Goal: Task Accomplishment & Management: Manage account settings

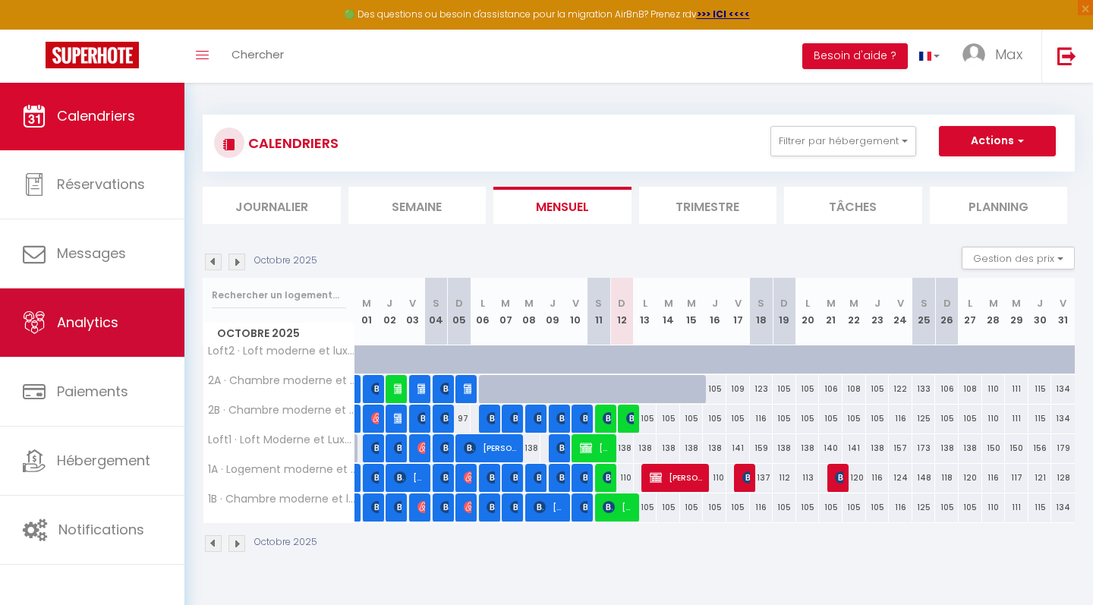
click at [109, 314] on span "Analytics" at bounding box center [87, 322] width 61 height 19
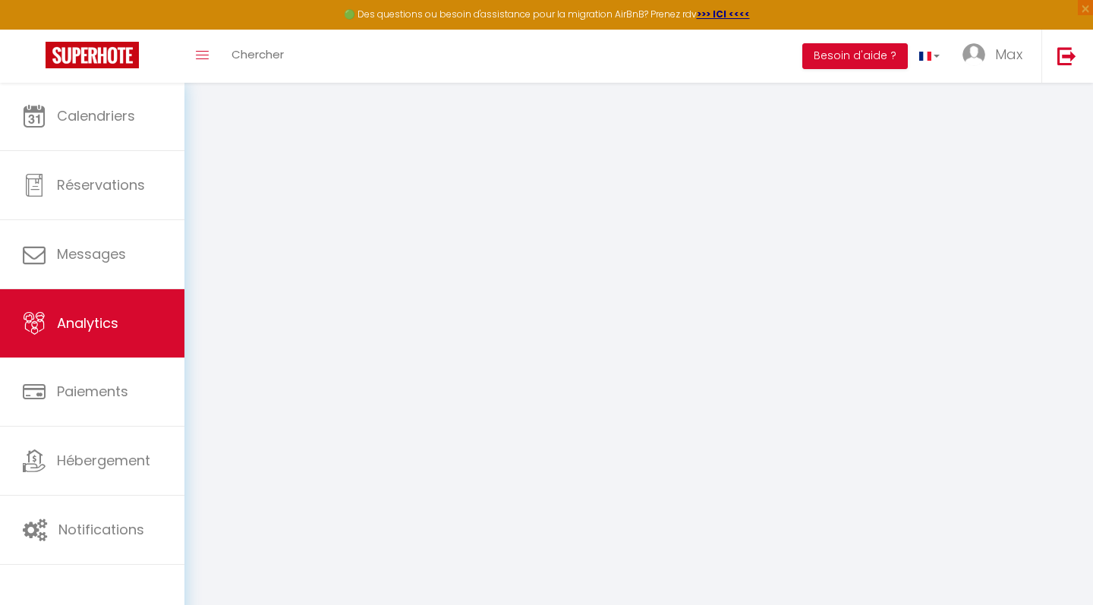
select select "2025"
select select "10"
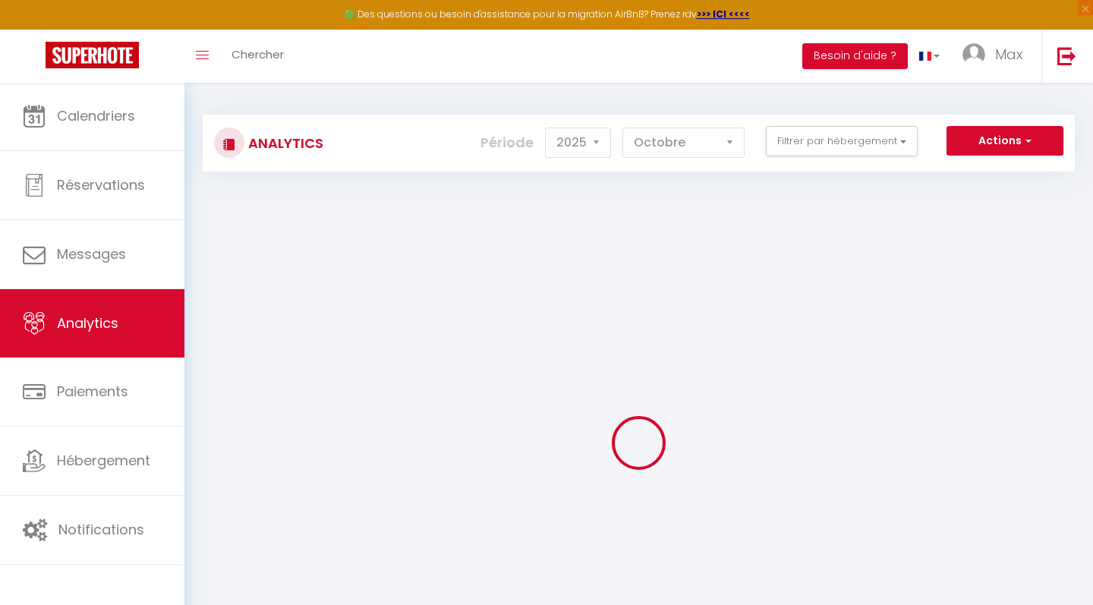
checkbox Castle "false"
checkbox l\'aéroport "false"
checkbox luxueuse\! "false"
checkbox l\'aéroport\! "false"
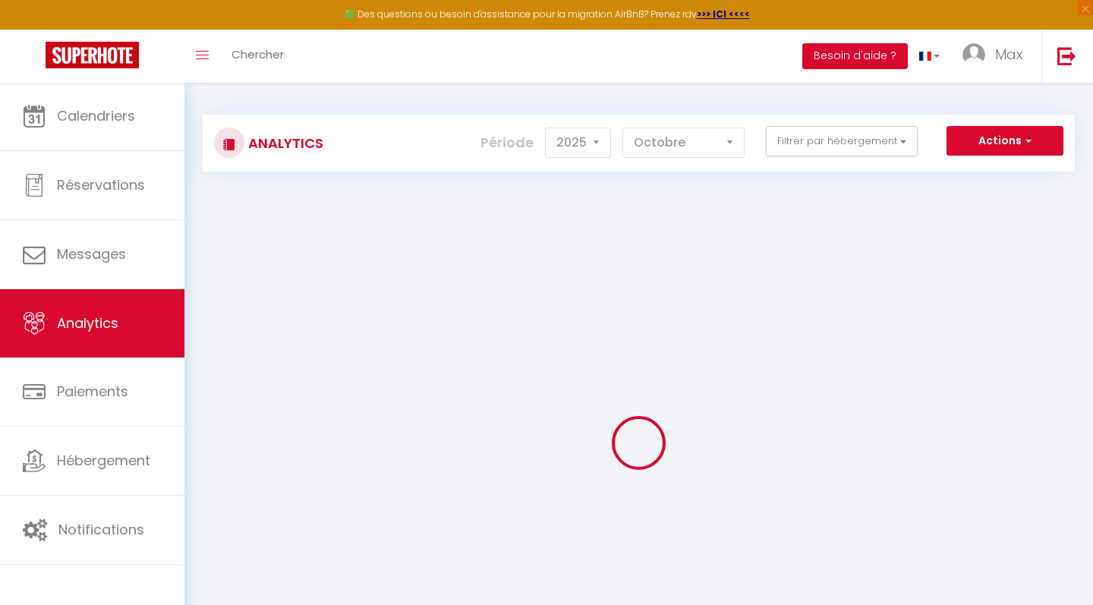
checkbox l\'aéroport "false"
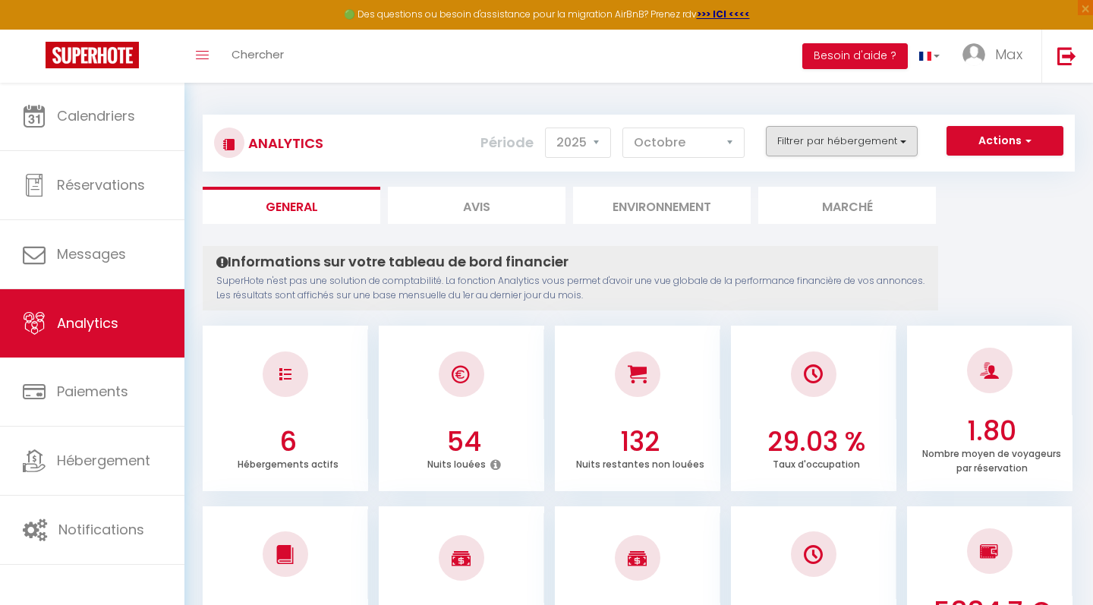
click at [813, 147] on button "Filtrer par hébergement" at bounding box center [842, 141] width 152 height 30
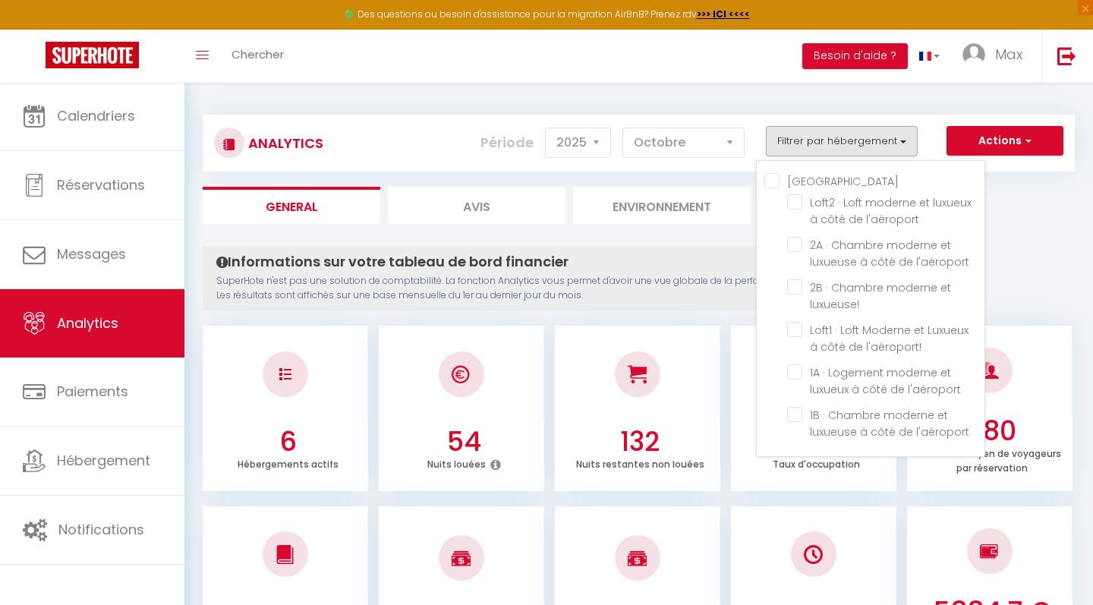
click at [774, 181] on Castle "[GEOGRAPHIC_DATA]" at bounding box center [874, 179] width 220 height 15
checkbox Castle "true"
checkbox l\'aéroport "true"
checkbox luxueuse\! "true"
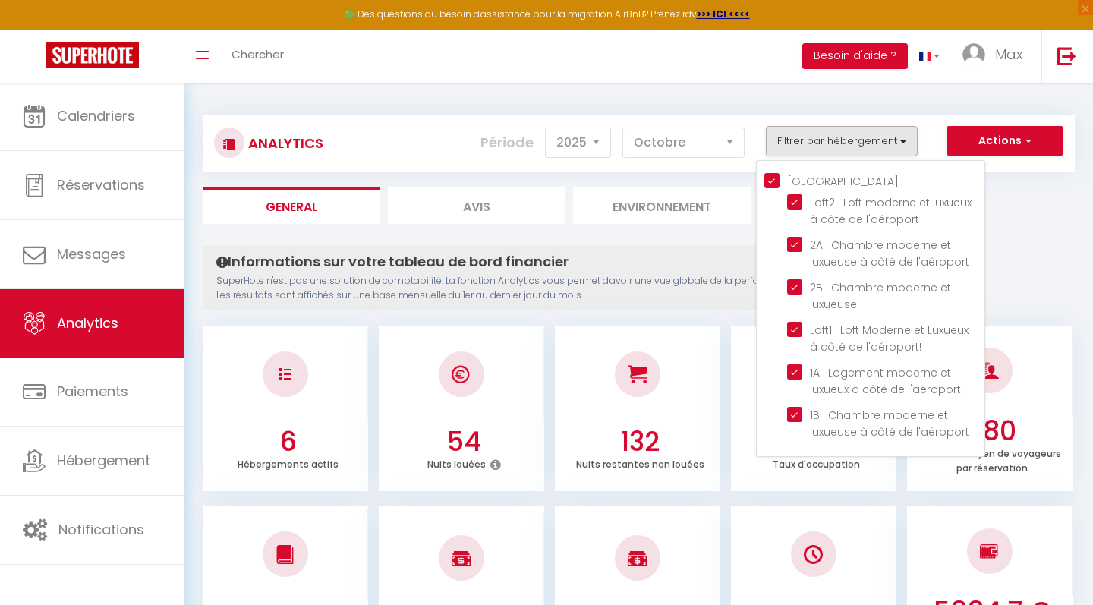
checkbox l\'aéroport\! "true"
checkbox l\'aéroport "true"
click at [796, 200] on l\'aéroport "checkbox" at bounding box center [885, 201] width 197 height 15
checkbox l\'aéroport "false"
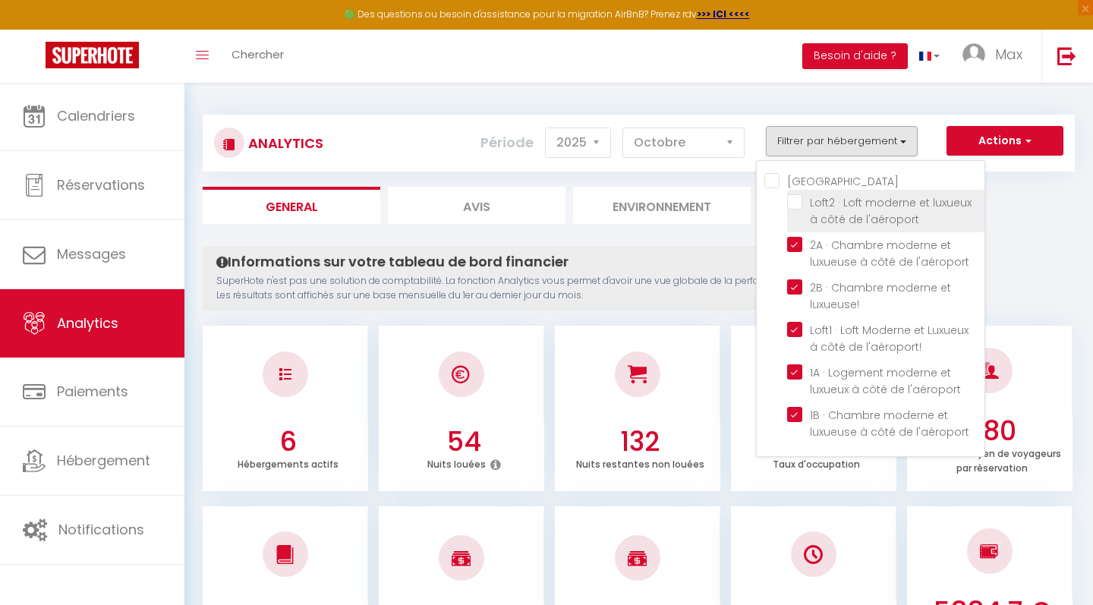
checkbox Castle "false"
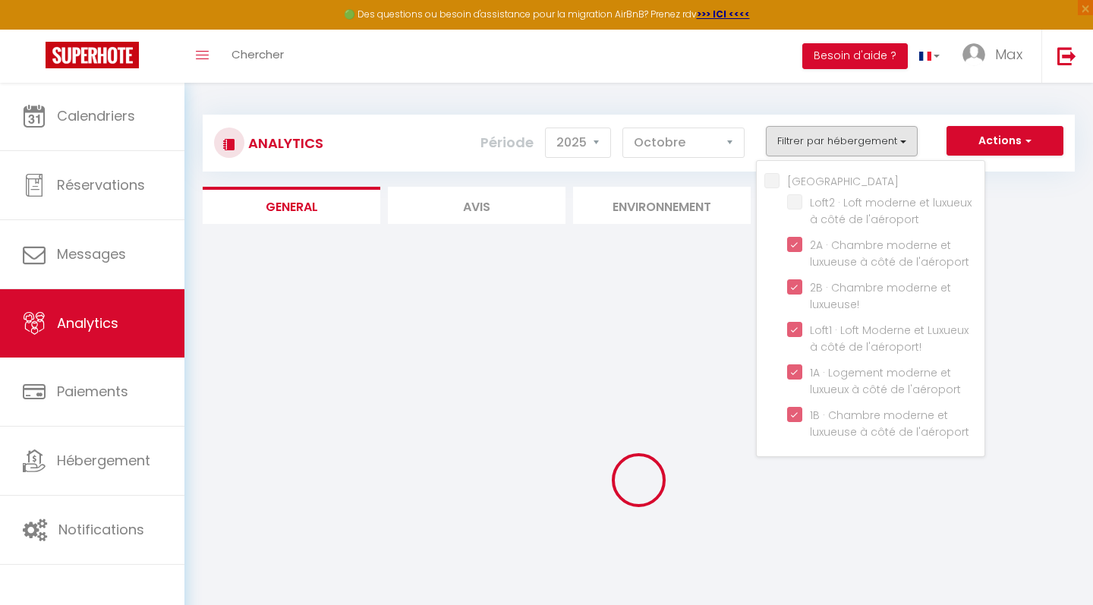
click at [756, 146] on div "Période 2014 2015 2016 2017 2018 2019 2020 2021 2022 2023 2024 2025 2026 [DATE]…" at bounding box center [619, 142] width 276 height 33
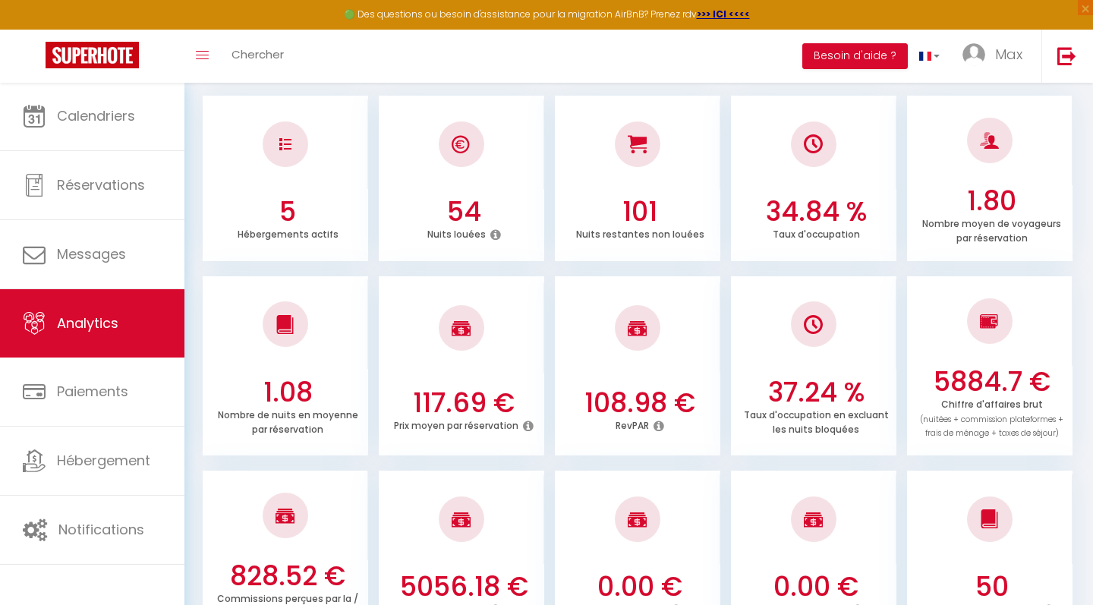
scroll to position [229, 0]
click at [781, 218] on h3 "34.84 %" at bounding box center [815, 213] width 153 height 32
click at [807, 391] on h3 "37.24 %" at bounding box center [815, 393] width 153 height 32
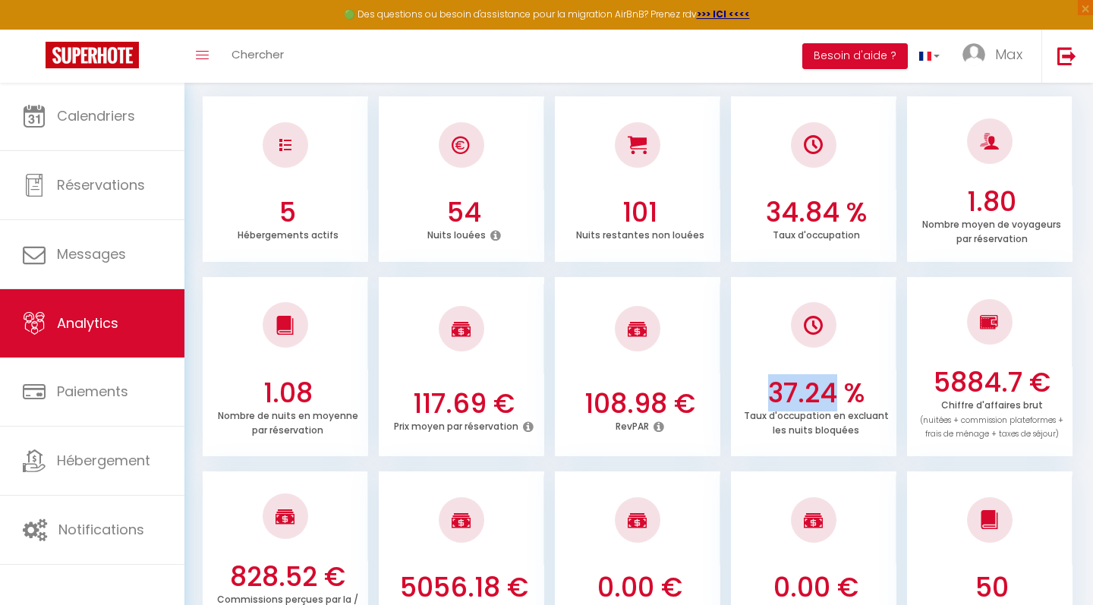
click at [807, 391] on h3 "37.24 %" at bounding box center [815, 393] width 153 height 32
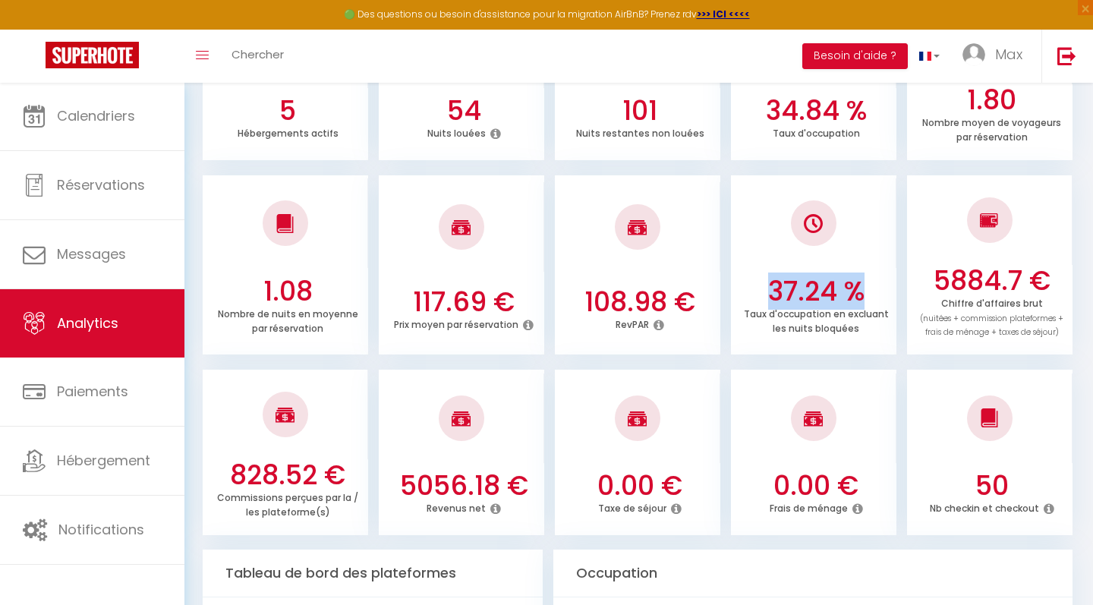
scroll to position [332, 0]
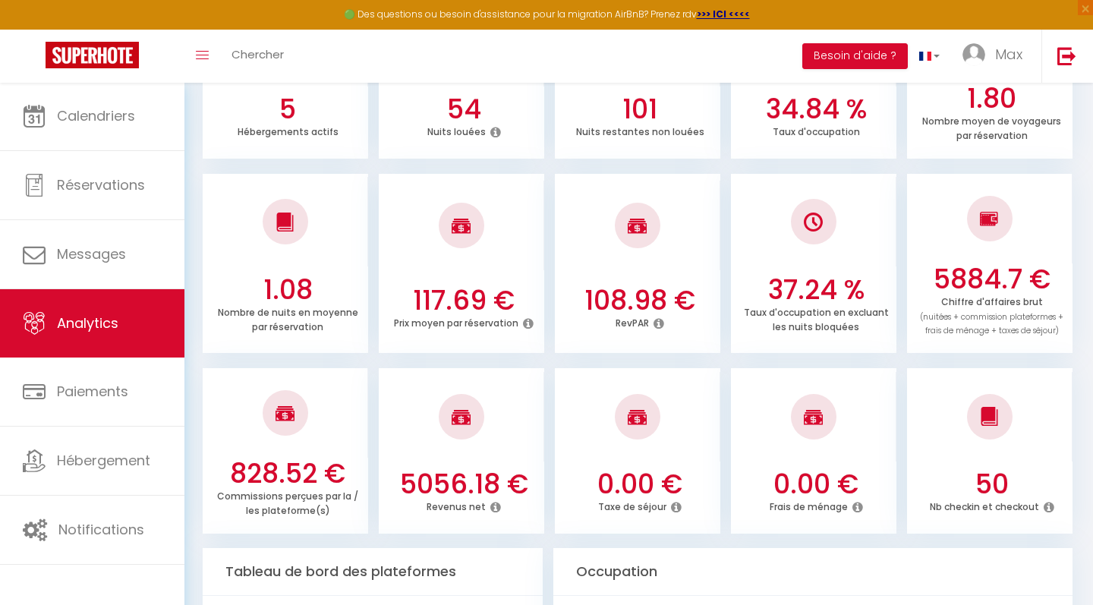
drag, startPoint x: 856, startPoint y: 323, endPoint x: 744, endPoint y: 307, distance: 112.7
click at [744, 307] on div "Taux d'occupation en excluant les nuits bloquées" at bounding box center [815, 320] width 153 height 29
click at [794, 307] on p "Taux d'occupation en excluant les nuits bloquées" at bounding box center [816, 318] width 145 height 30
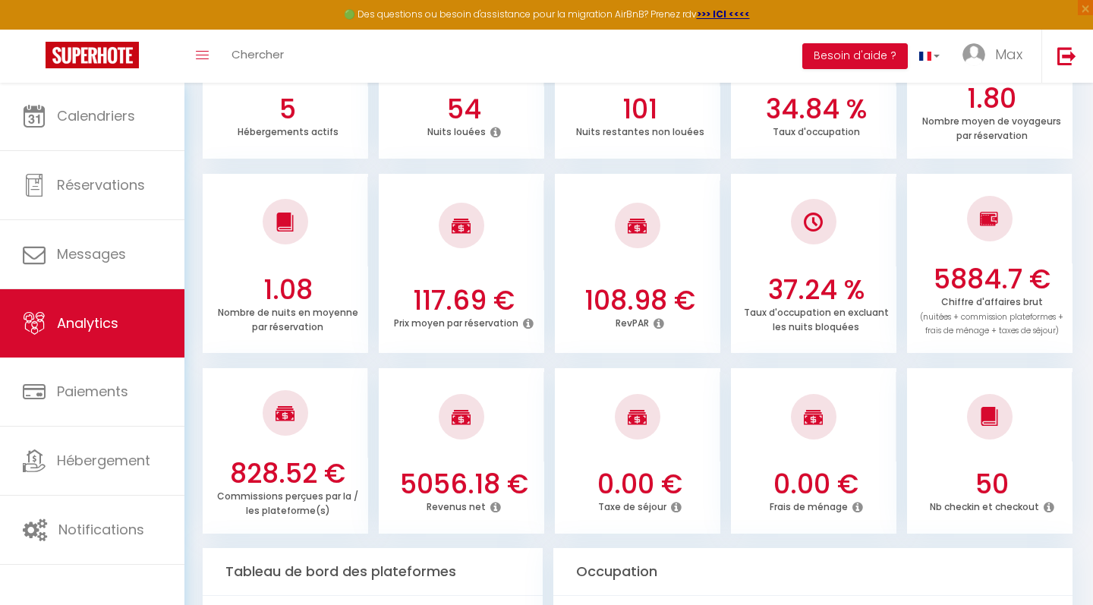
click at [777, 279] on h3 "37.24 %" at bounding box center [815, 290] width 153 height 32
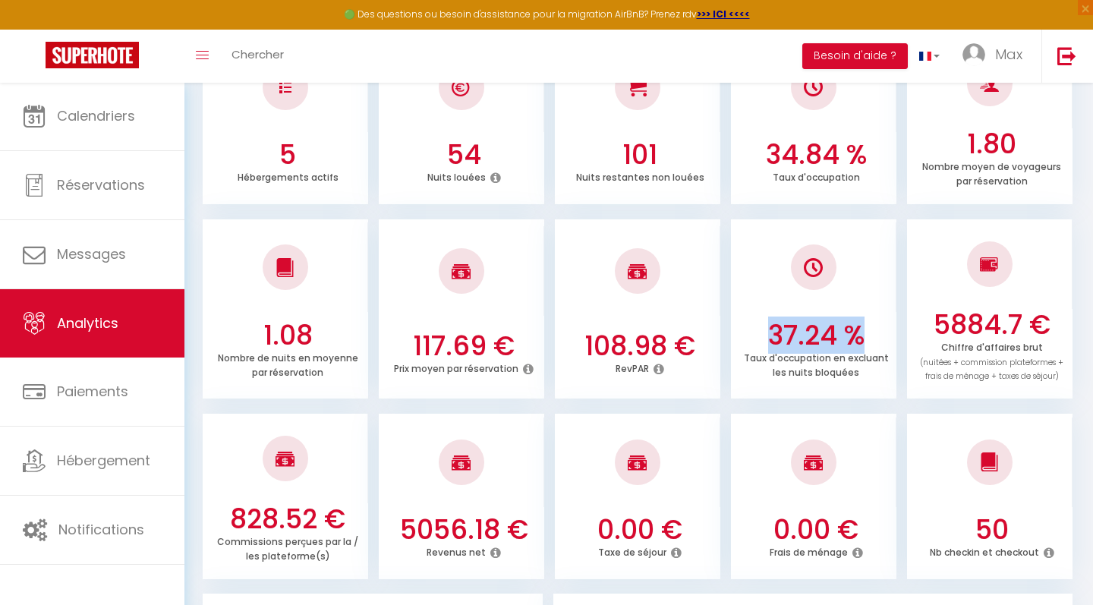
scroll to position [102, 0]
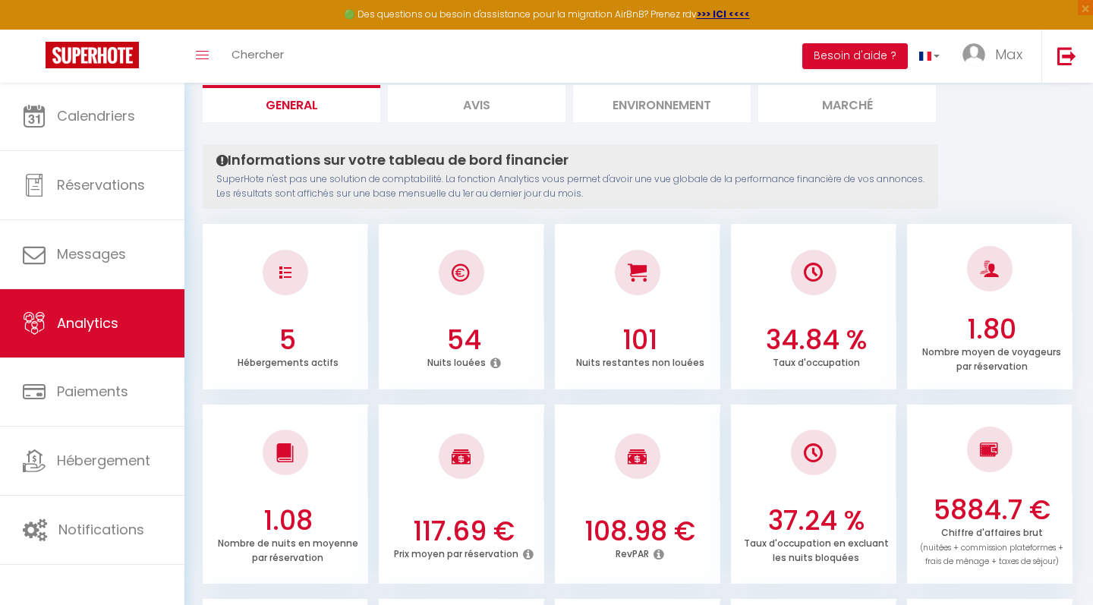
drag, startPoint x: 578, startPoint y: 356, endPoint x: 689, endPoint y: 354, distance: 110.1
click at [689, 356] on div "Nuits restantes non louées" at bounding box center [639, 363] width 153 height 14
click at [677, 361] on p "Nuits restantes non louées" at bounding box center [640, 361] width 128 height 16
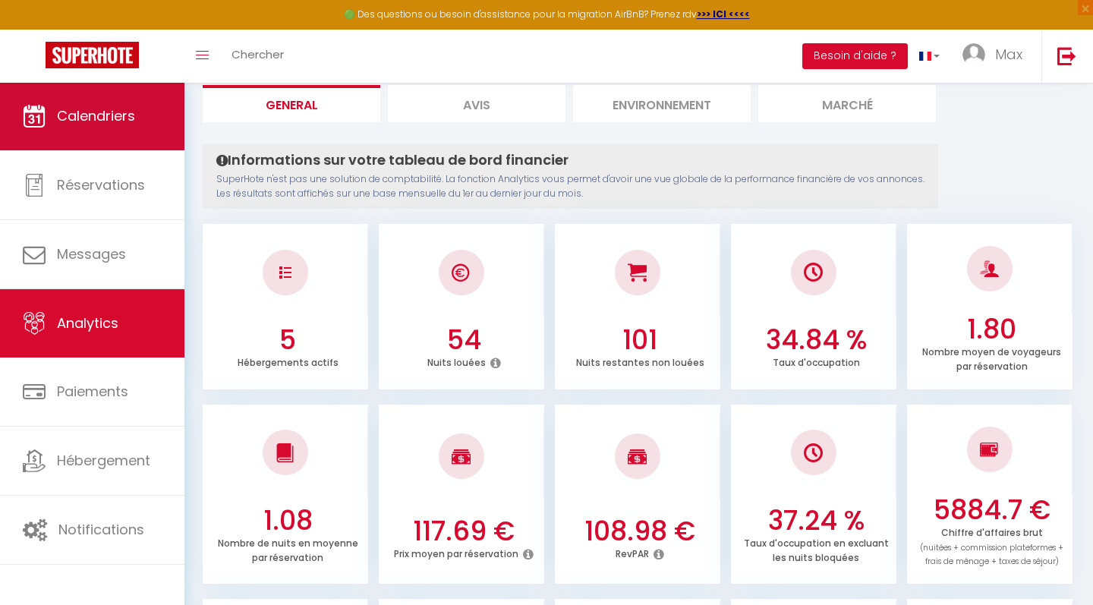
click at [80, 124] on span "Calendriers" at bounding box center [96, 115] width 78 height 19
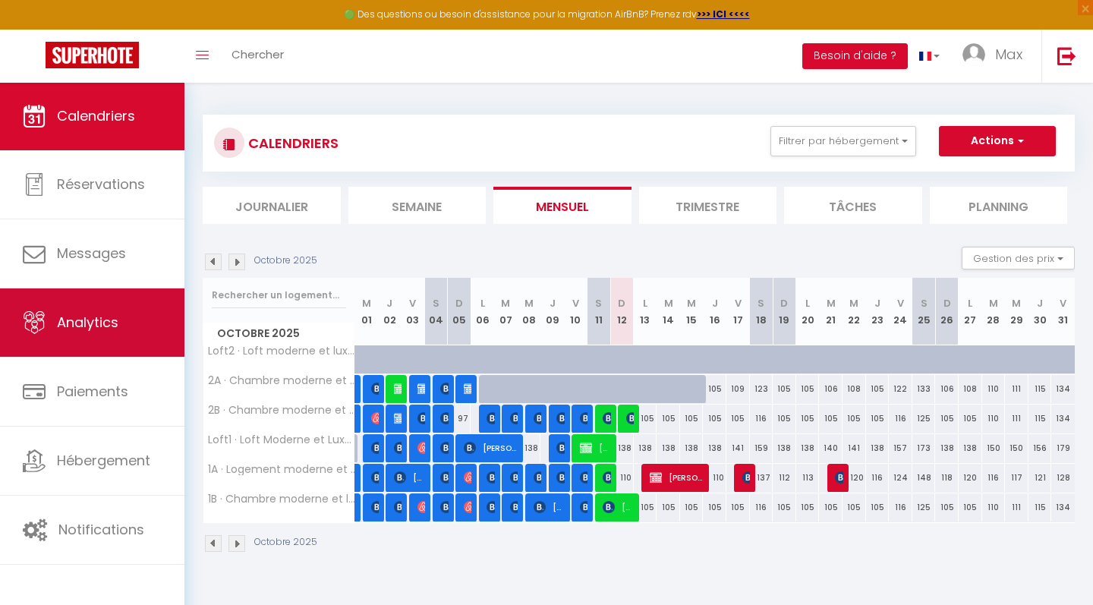
click at [95, 327] on span "Analytics" at bounding box center [87, 322] width 61 height 19
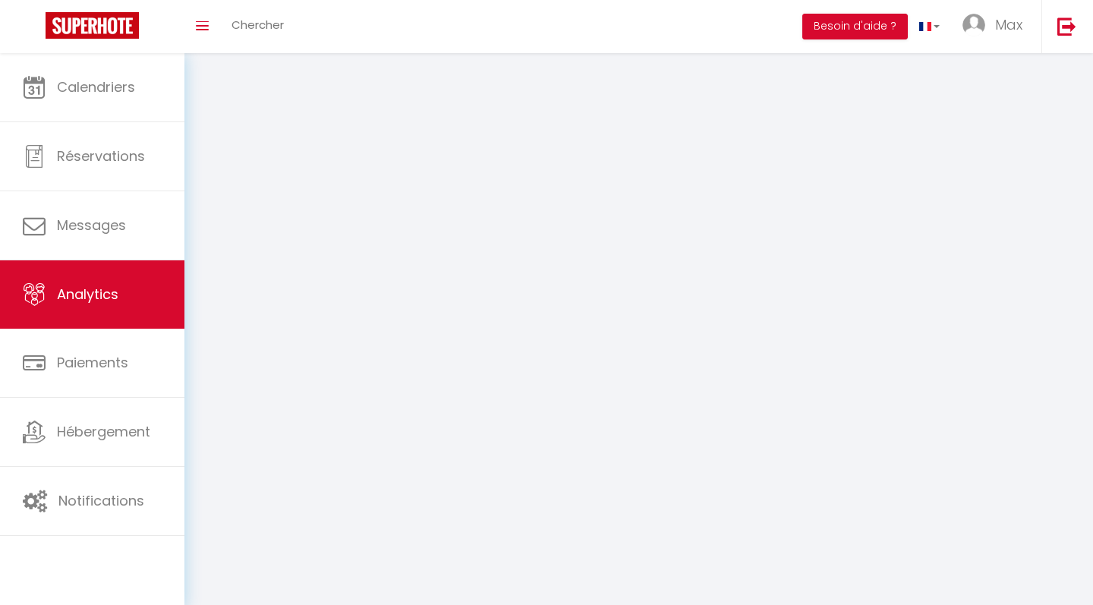
select select "2025"
select select "10"
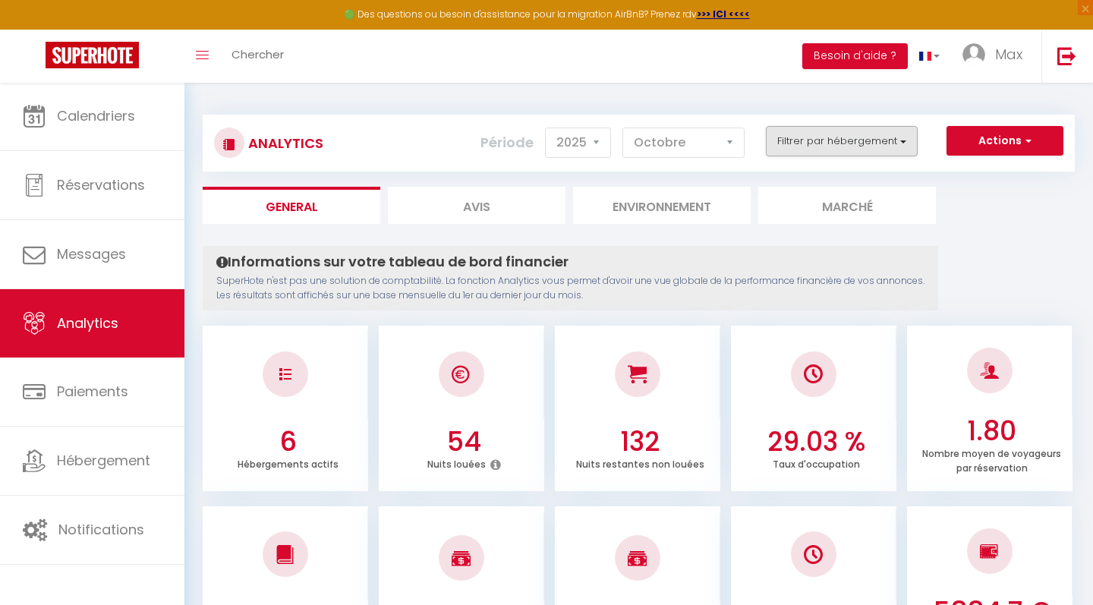
click at [819, 144] on button "Filtrer par hébergement" at bounding box center [842, 141] width 152 height 30
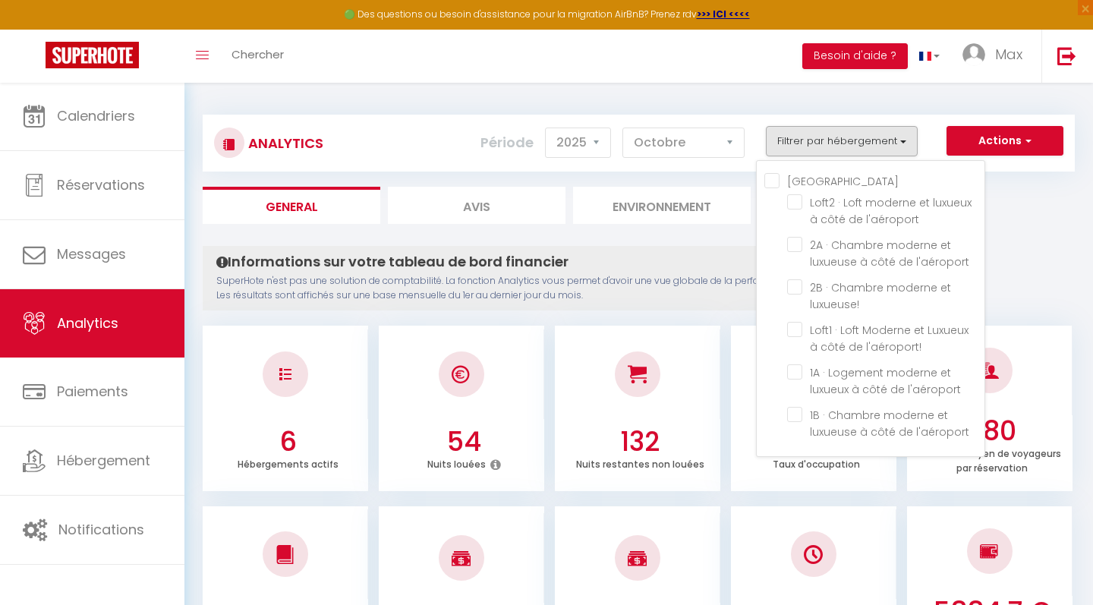
click at [775, 175] on Castle "[GEOGRAPHIC_DATA]" at bounding box center [874, 179] width 220 height 15
checkbox Castle "true"
checkbox l\'aéroport "true"
checkbox luxueuse\! "true"
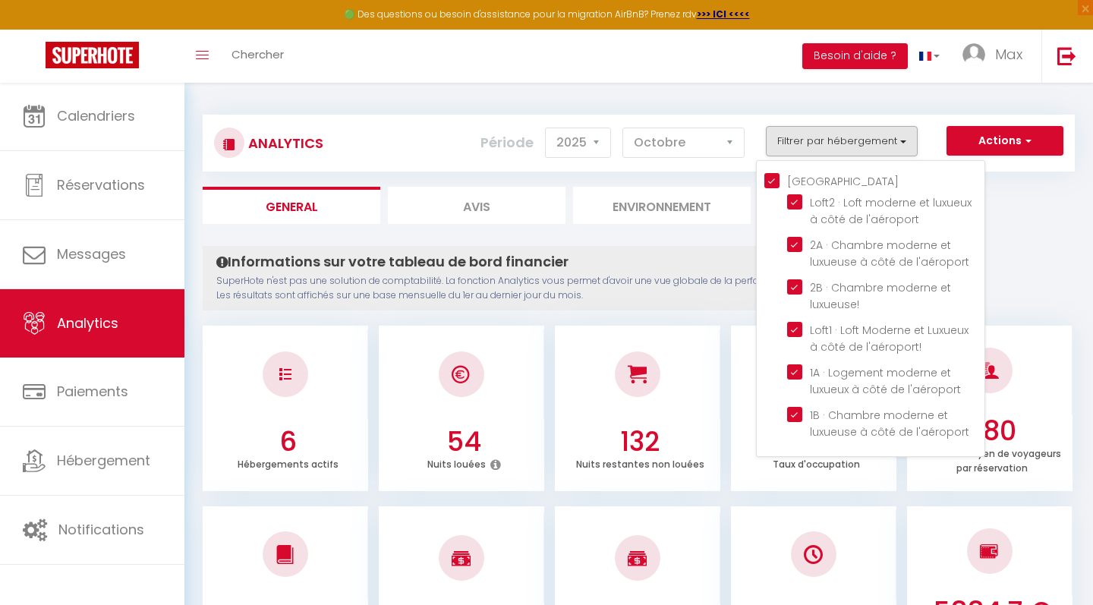
checkbox l\'aéroport\! "true"
checkbox l\'aéroport "true"
click at [793, 199] on l\'aéroport "checkbox" at bounding box center [885, 201] width 197 height 15
checkbox l\'aéroport "false"
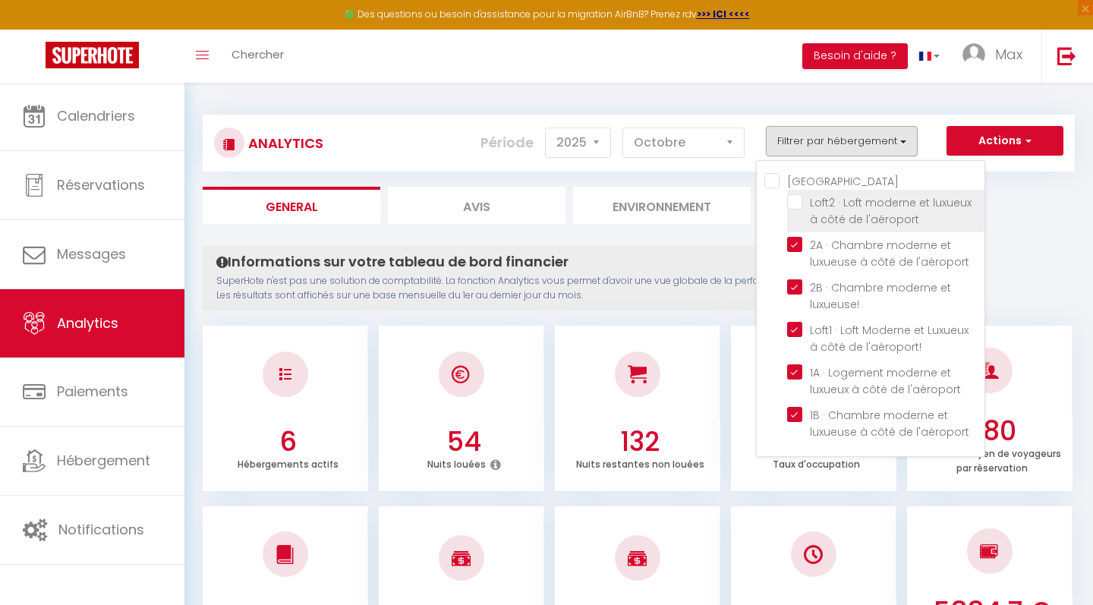
checkbox Castle "false"
click at [657, 110] on div "Analytics Actions Génération SuperConciergerie Génération SuperAnalyzer Générat…" at bounding box center [639, 135] width 872 height 71
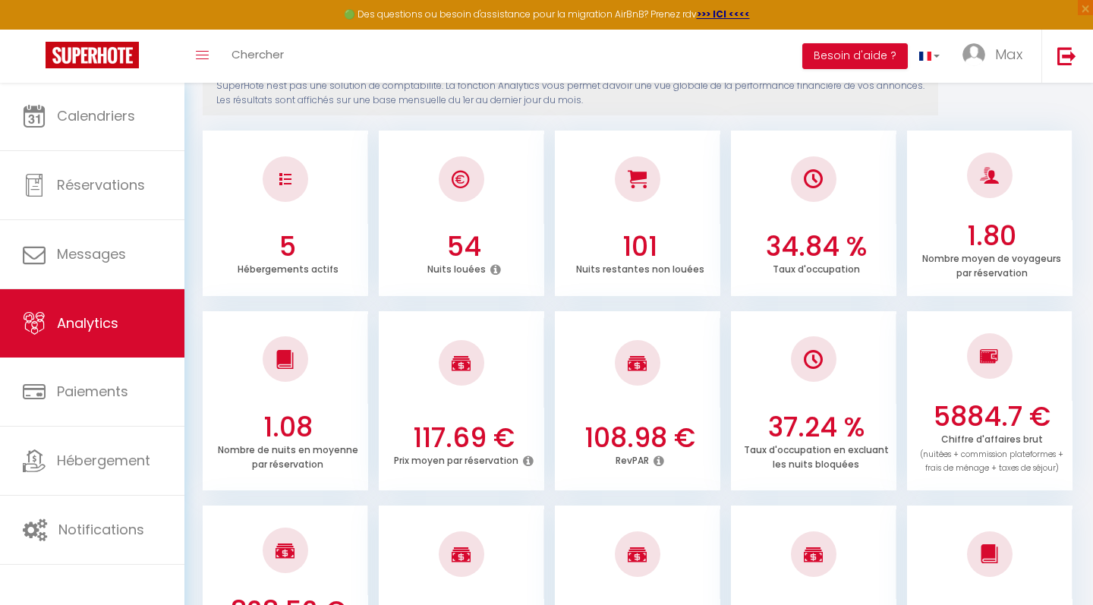
scroll to position [194, 0]
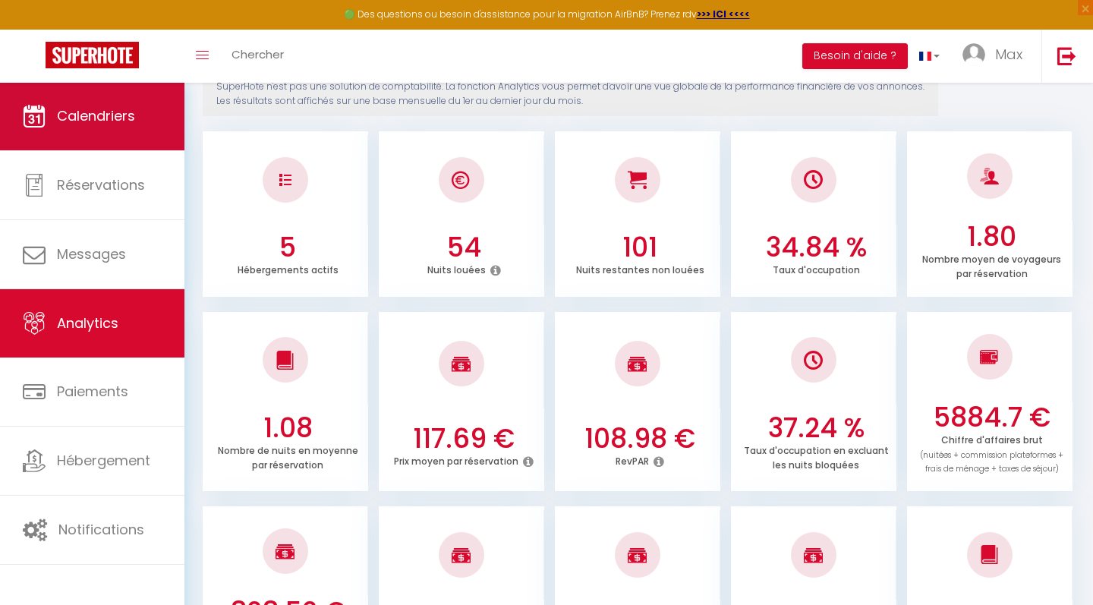
click at [80, 113] on span "Calendriers" at bounding box center [96, 115] width 78 height 19
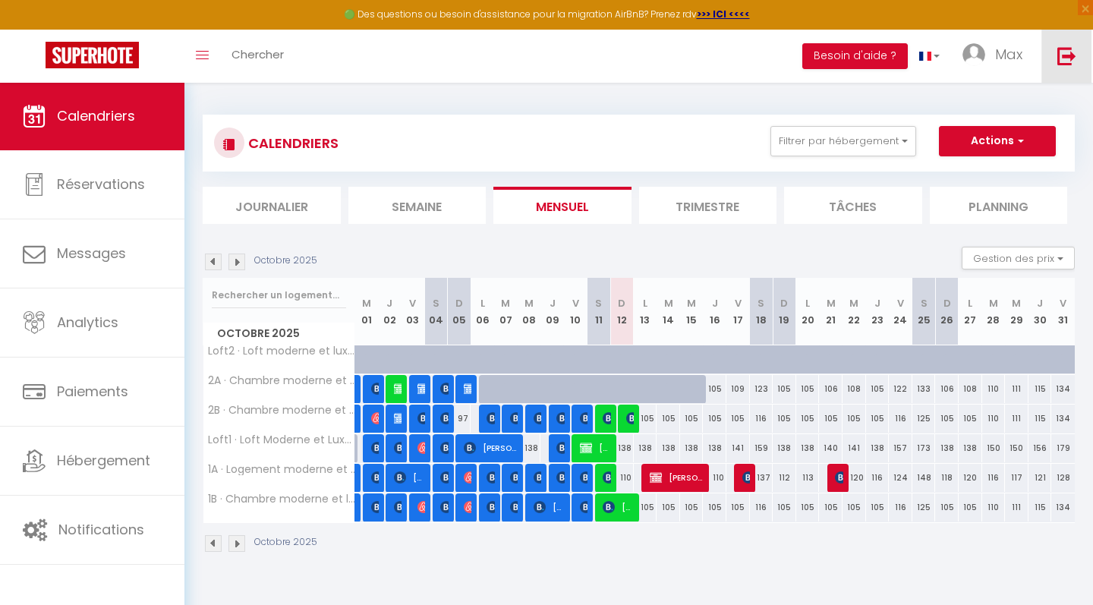
click at [1064, 56] on img at bounding box center [1066, 55] width 19 height 19
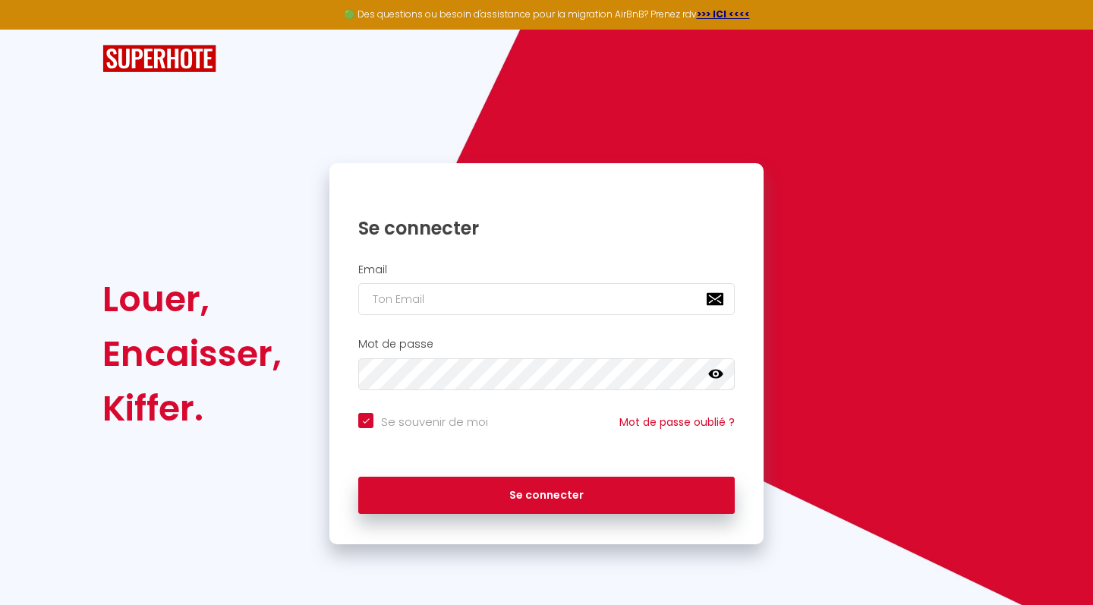
type input "c"
checkbox input "true"
type input "ce"
checkbox input "true"
type input "ces"
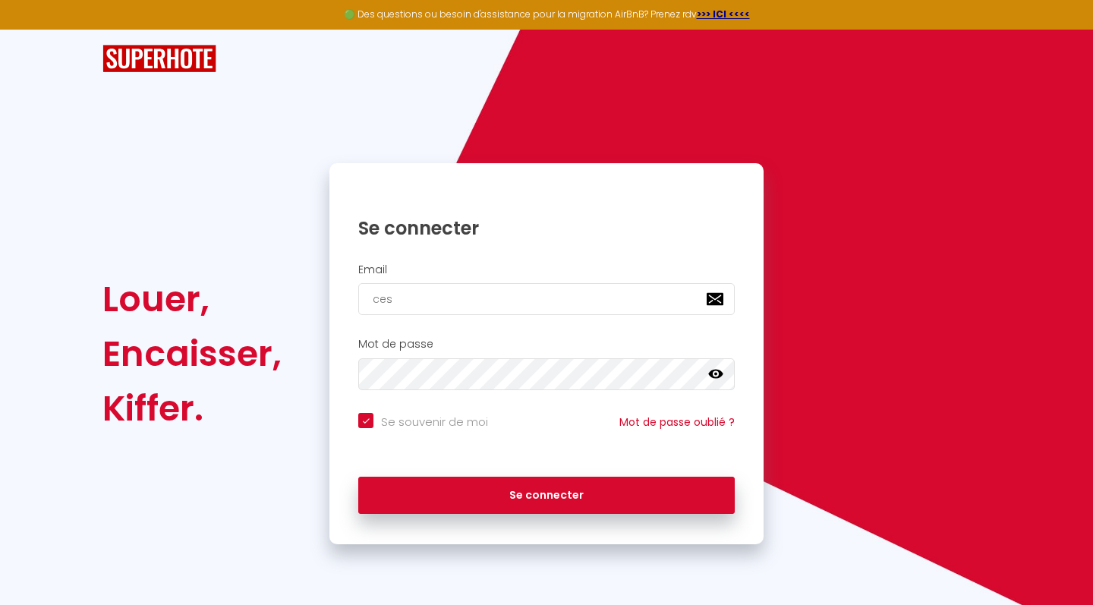
checkbox input "true"
type input "cest"
checkbox input "true"
type input "[EMAIL_ADDRESS][DOMAIN_NAME]"
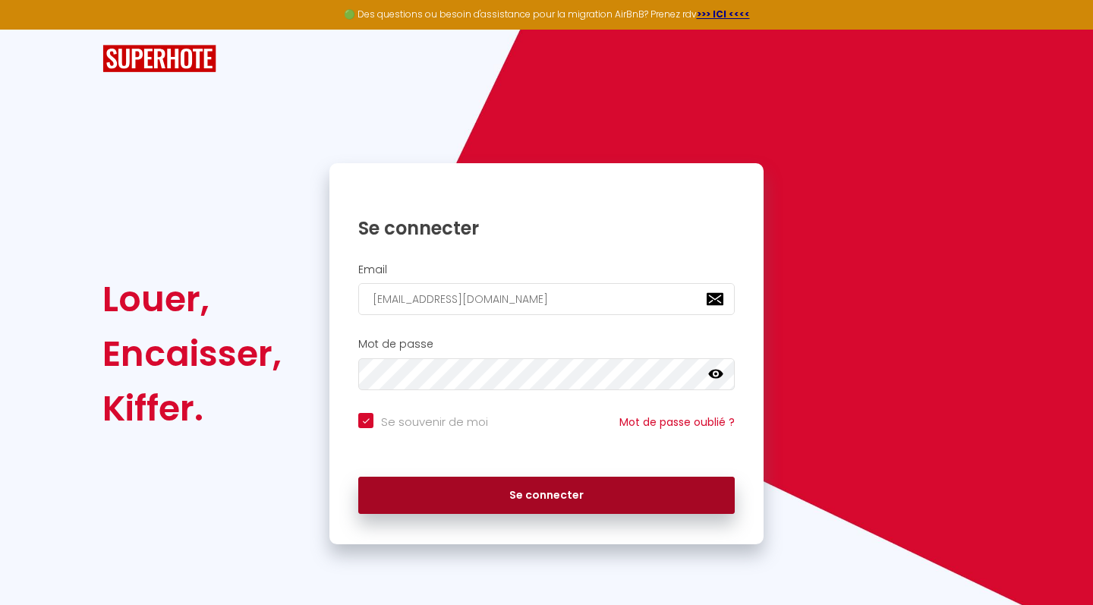
click at [559, 509] on button "Se connecter" at bounding box center [546, 496] width 377 height 38
checkbox input "true"
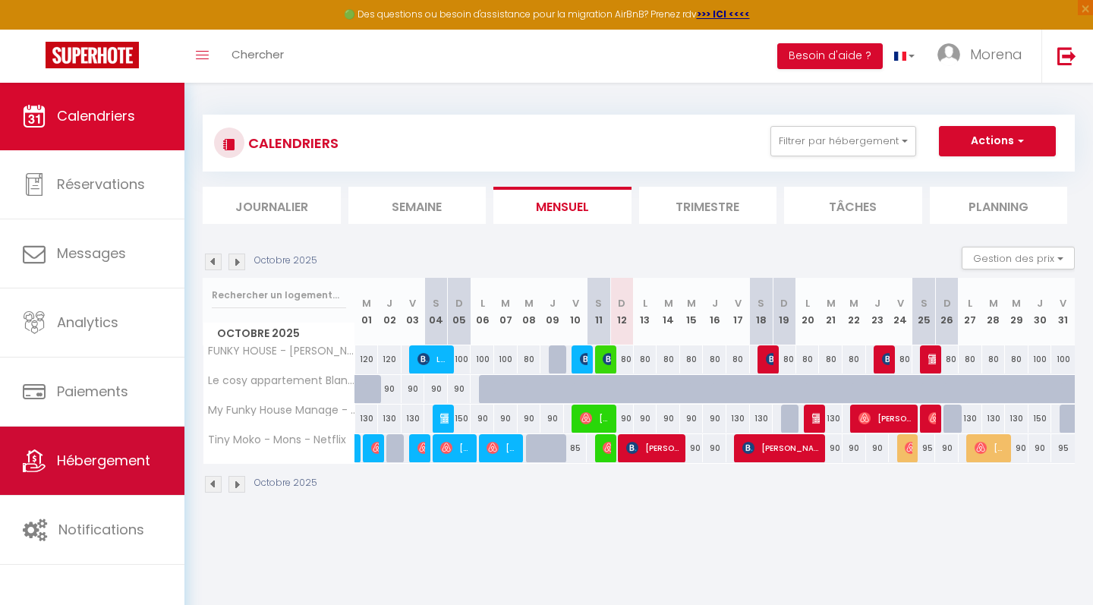
click at [115, 460] on span "Hébergement" at bounding box center [103, 460] width 93 height 19
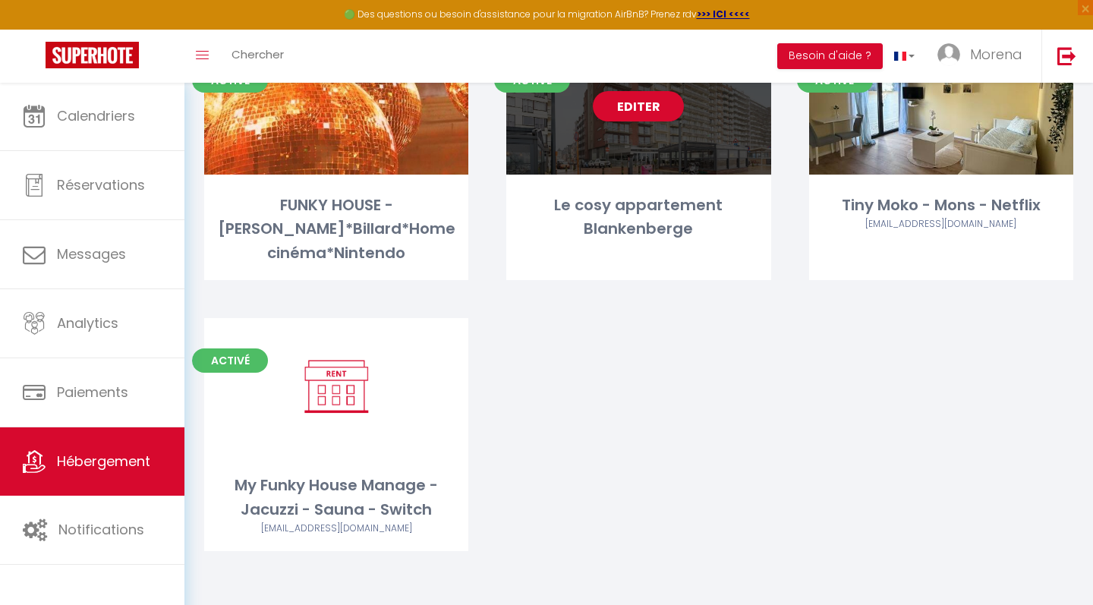
scroll to position [156, 0]
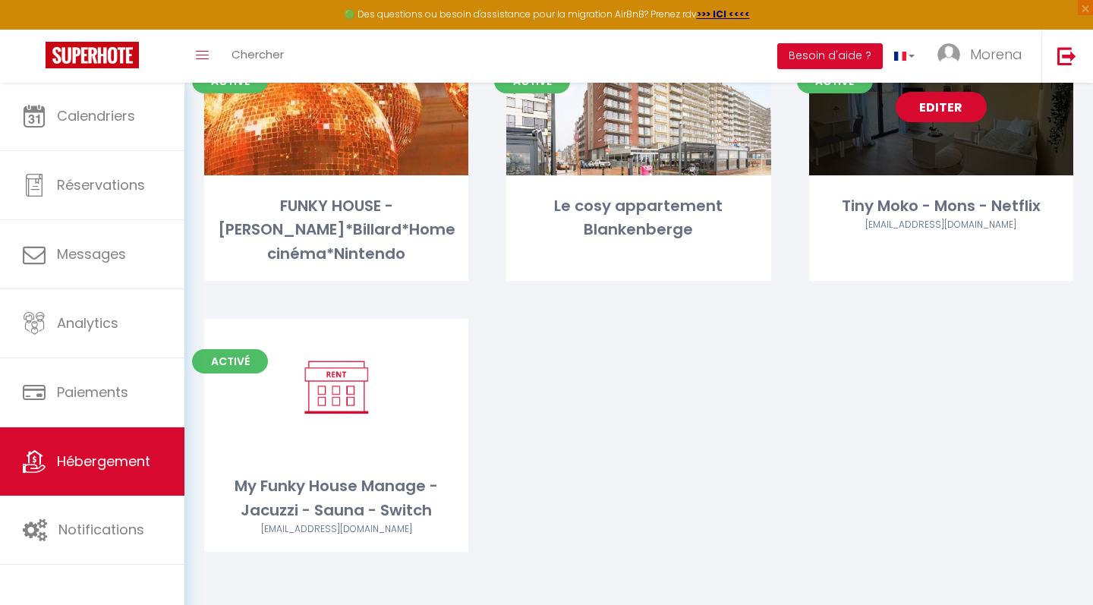
click at [929, 115] on link "Editer" at bounding box center [941, 107] width 91 height 30
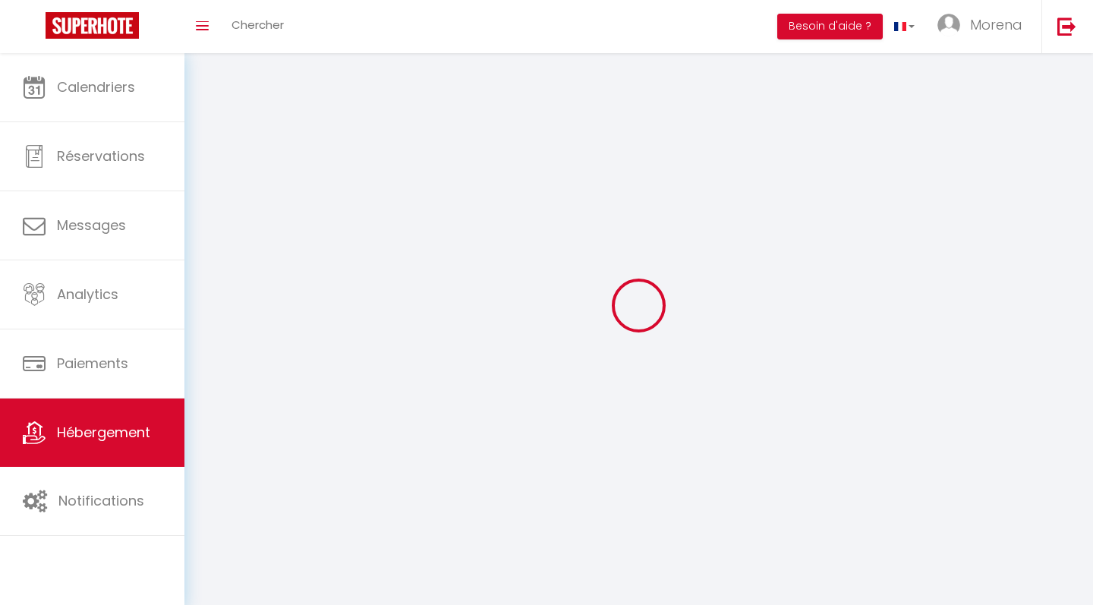
select select "1"
select select
select select "28"
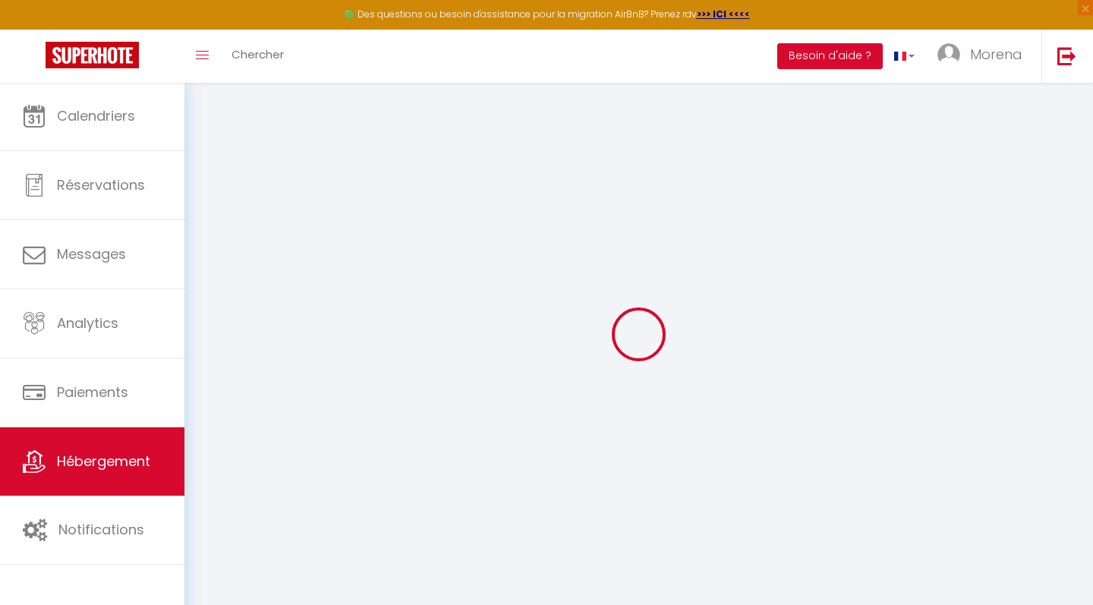
select select
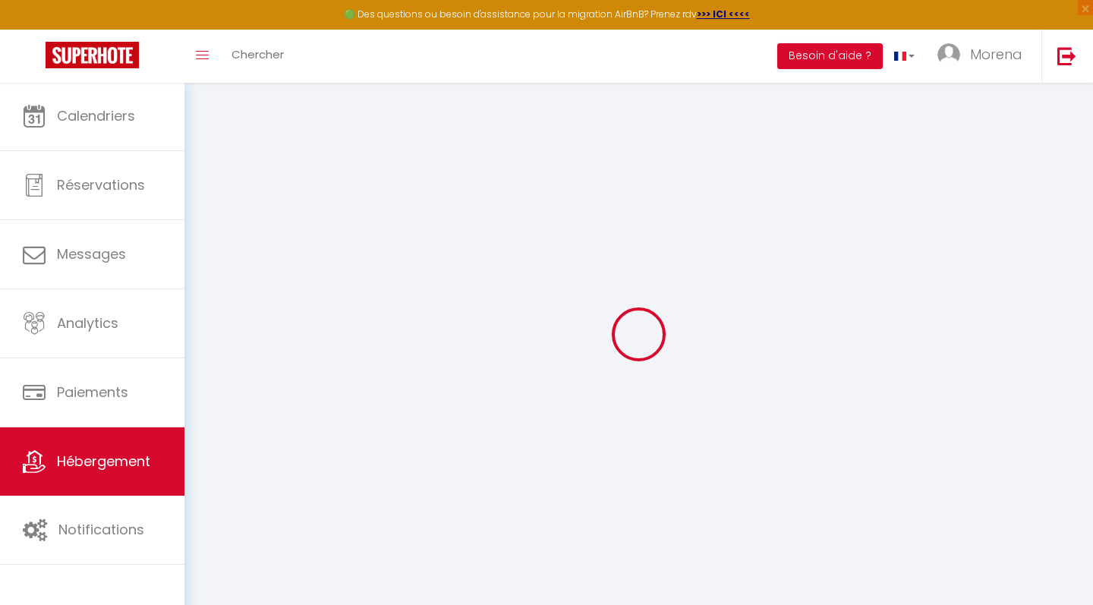
select select
checkbox input "false"
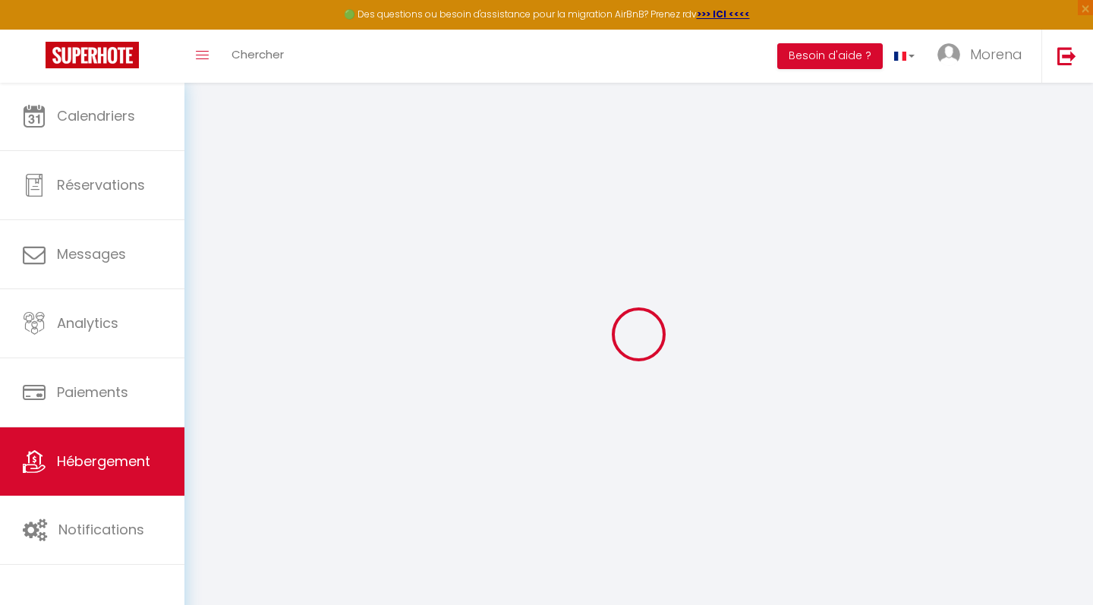
select select
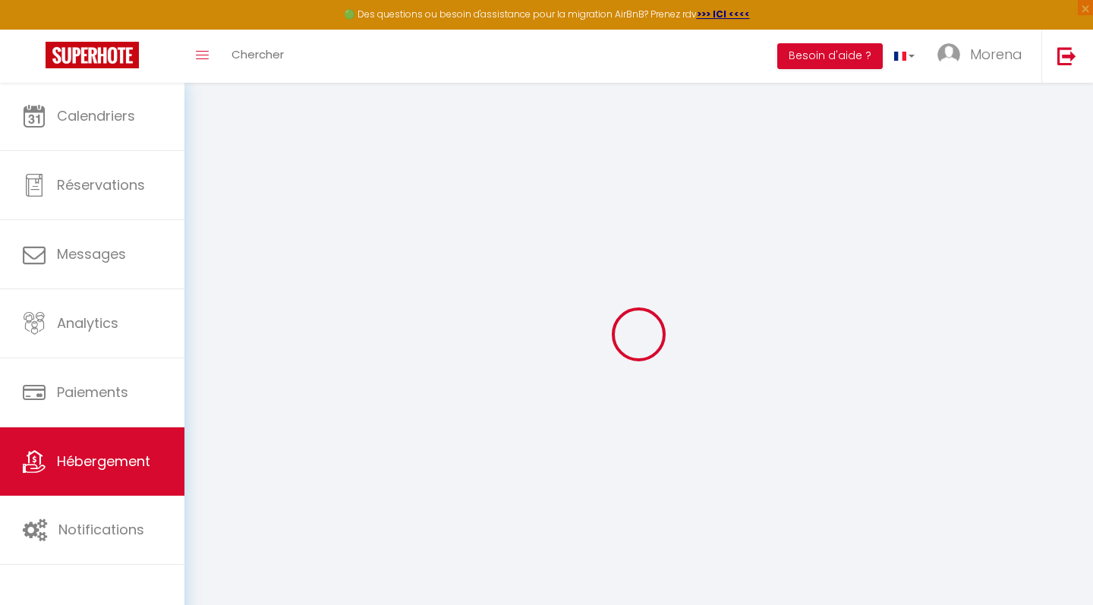
select select
checkbox input "false"
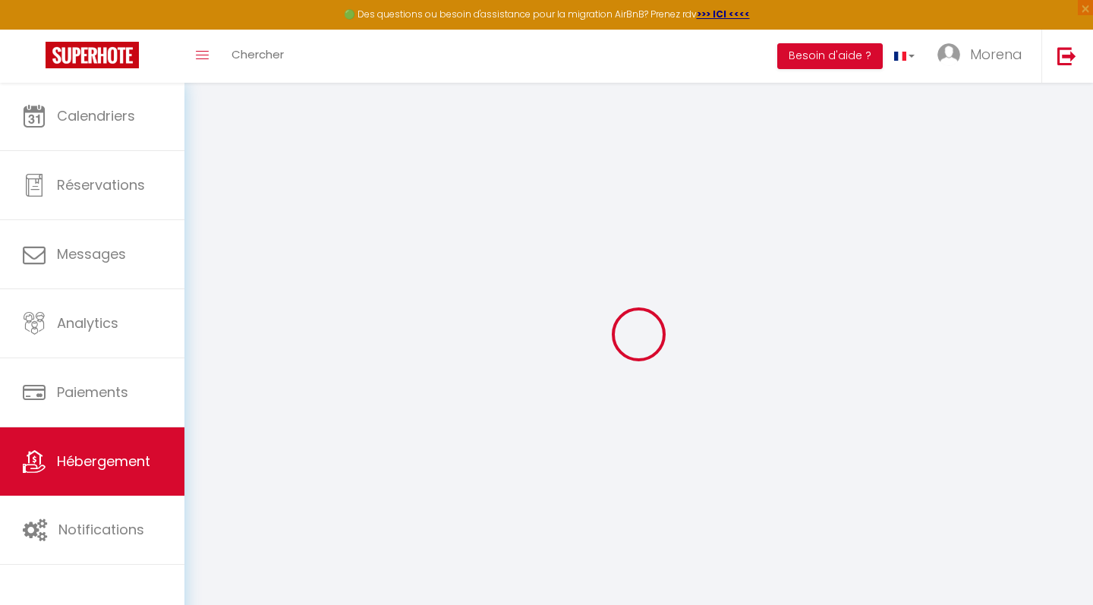
checkbox input "false"
select select
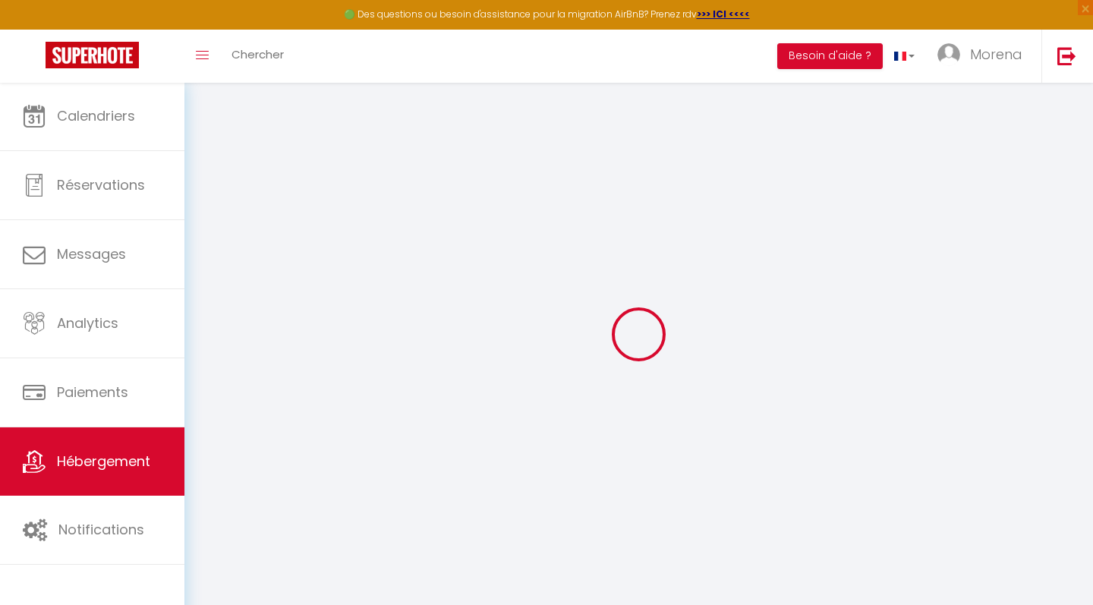
select select
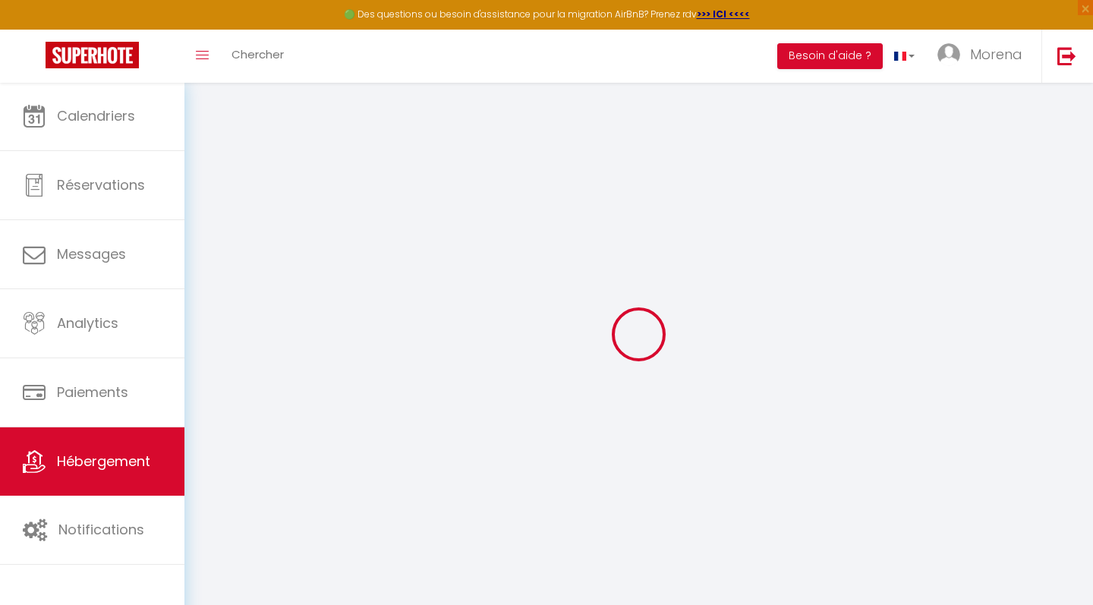
checkbox input "false"
select select
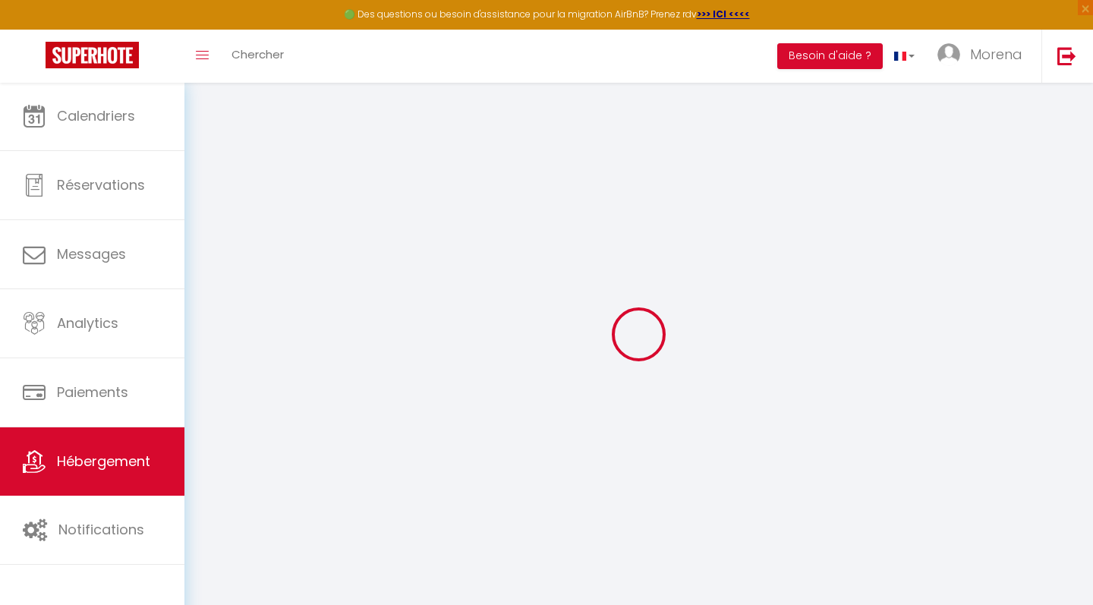
select select
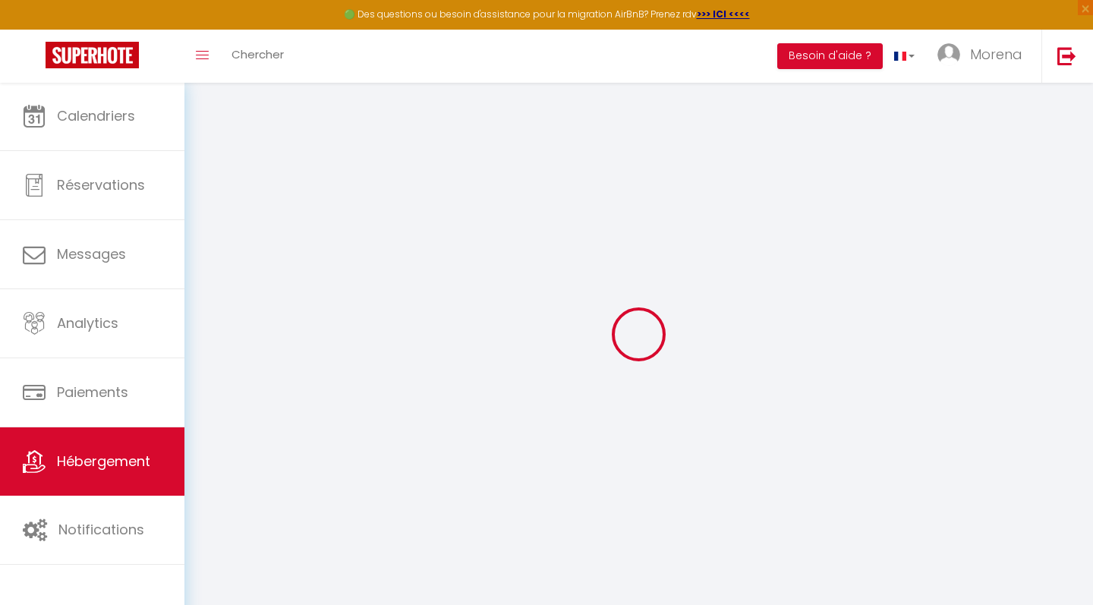
select select
checkbox input "false"
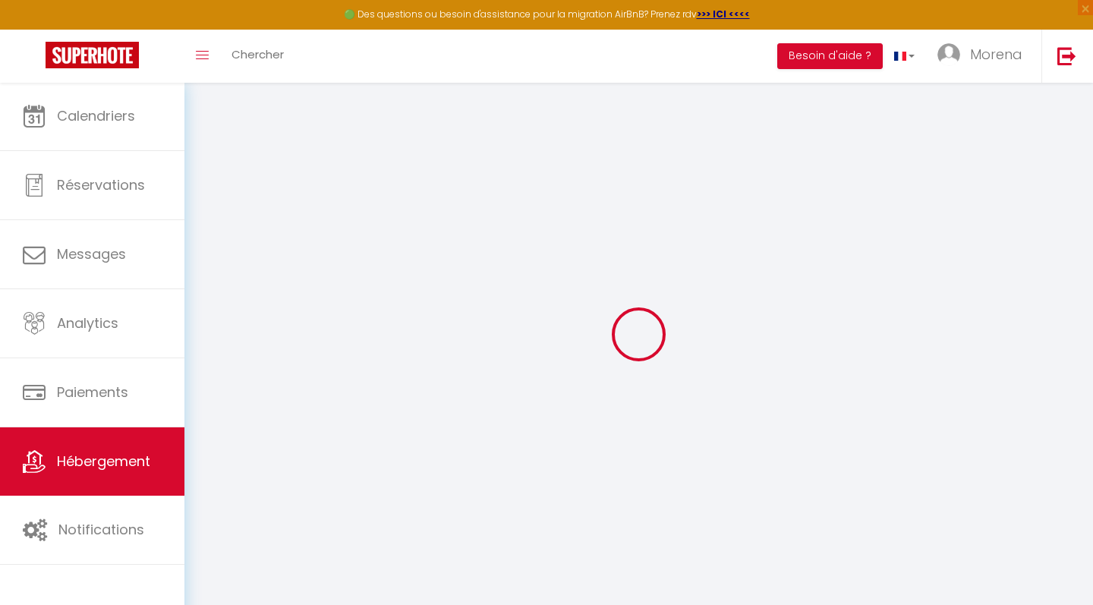
checkbox input "false"
select select
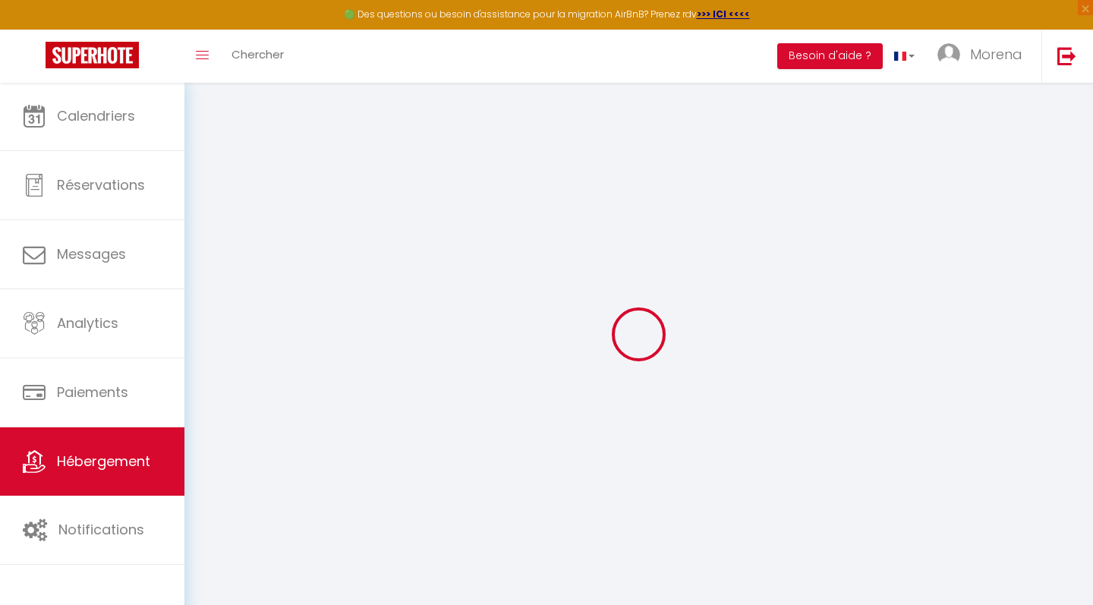
select select
checkbox input "false"
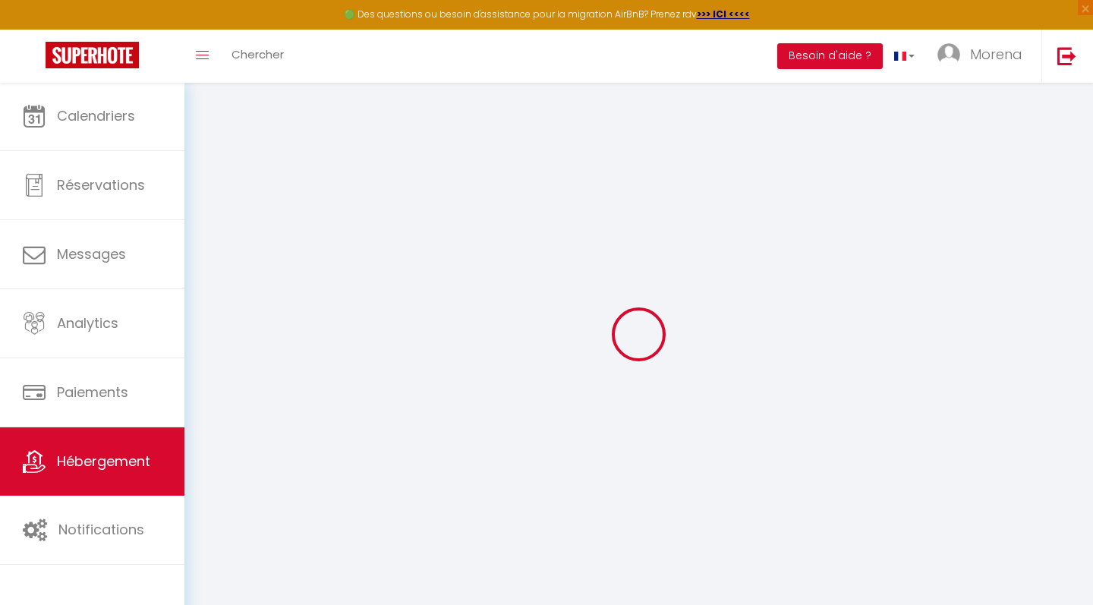
checkbox input "false"
select select
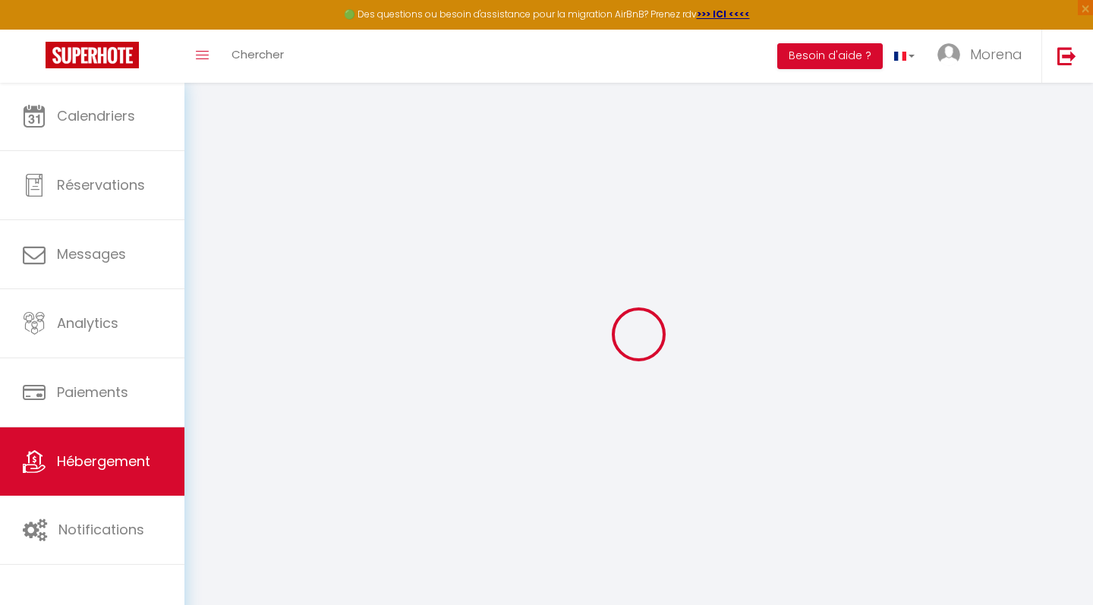
type input "Tiny Moko - Mons - Netflix"
type input "[PERSON_NAME]"
select select "2"
type input "300"
type input "20"
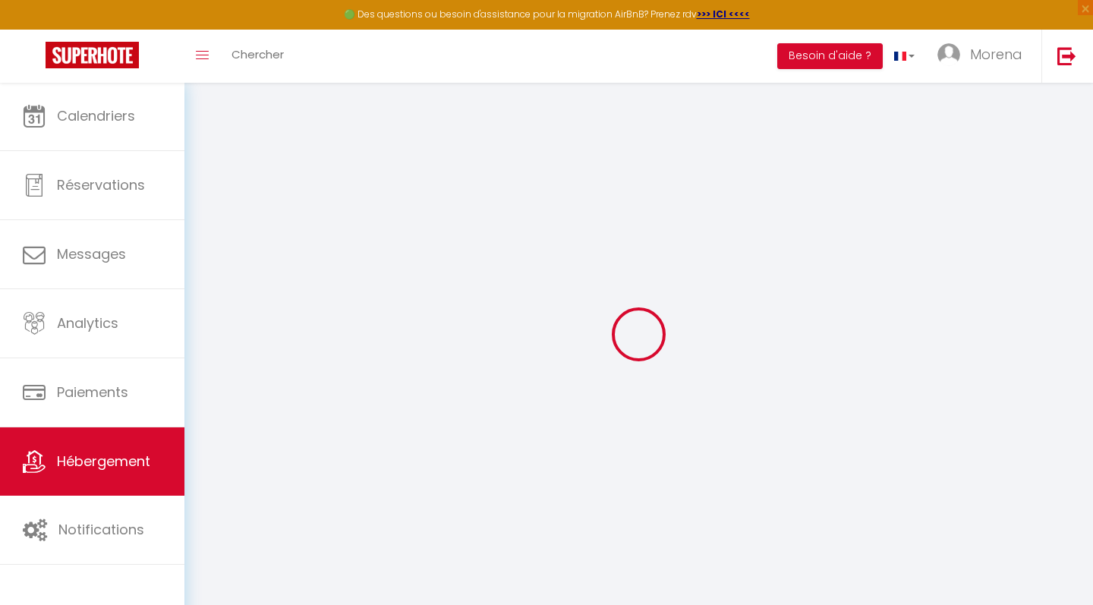
type input "2.00"
type input "150"
select select
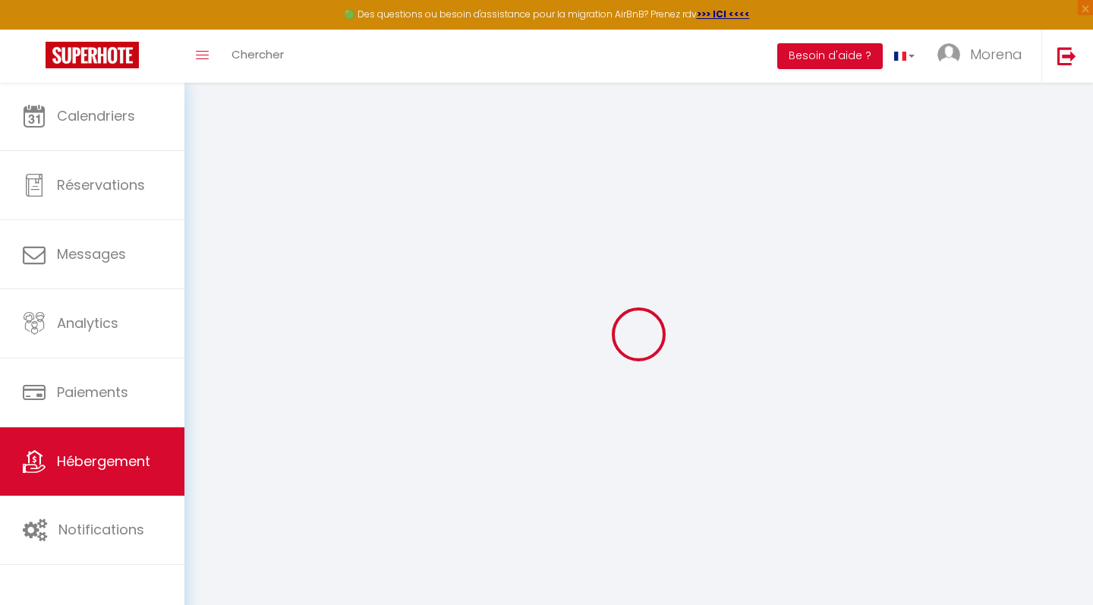
select select
type input "[STREET_ADDRESS]"
type input "7020"
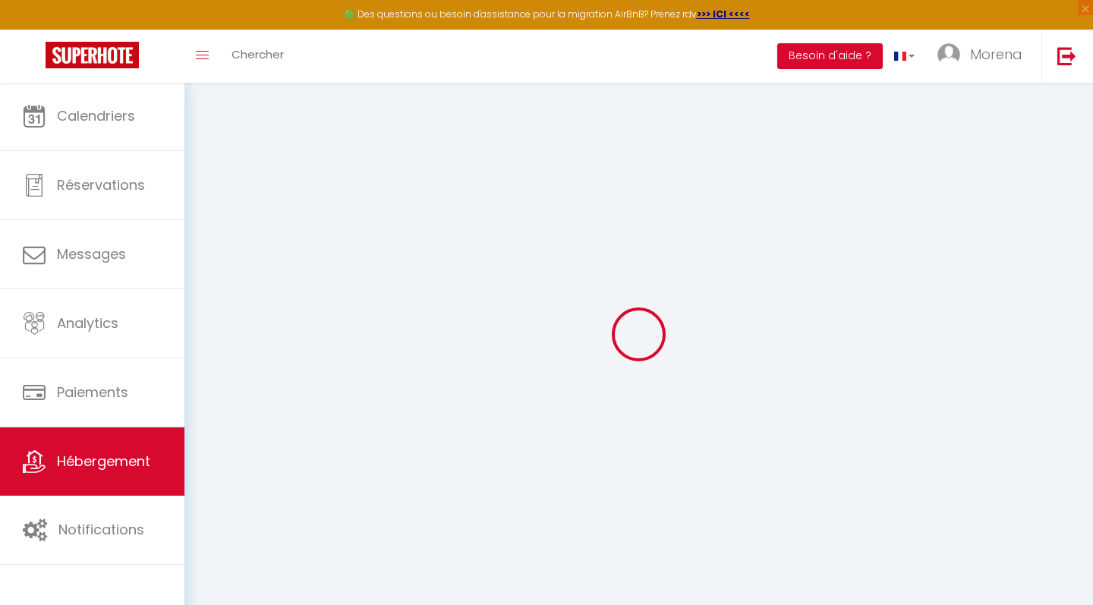
type input "Mons"
select select "23"
type input "[EMAIL_ADDRESS][DOMAIN_NAME]"
select select "15111"
checkbox input "false"
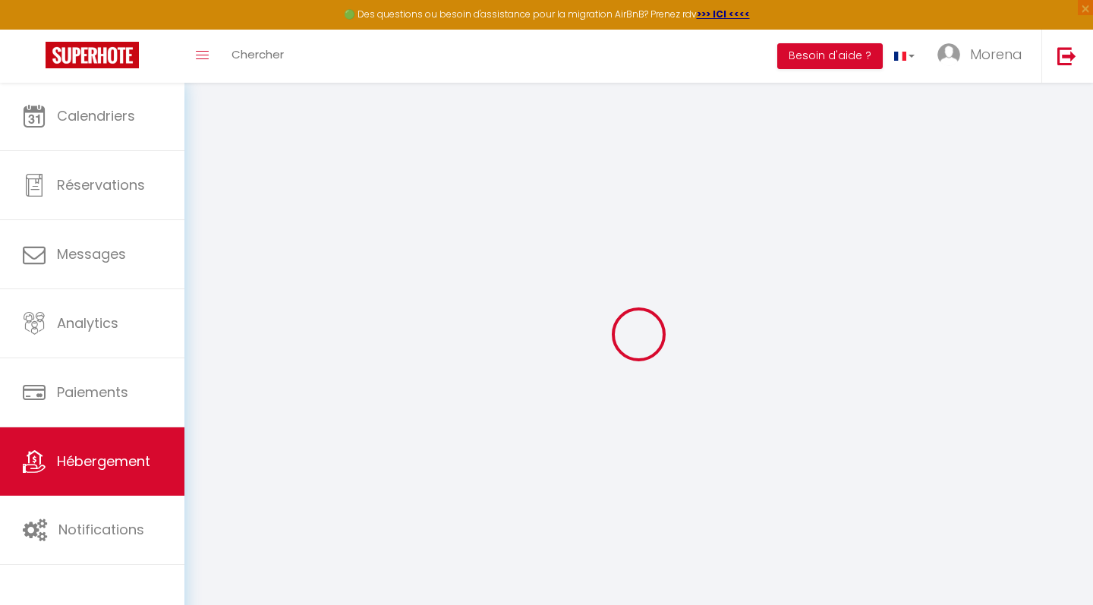
checkbox input "true"
checkbox input "false"
type input "0"
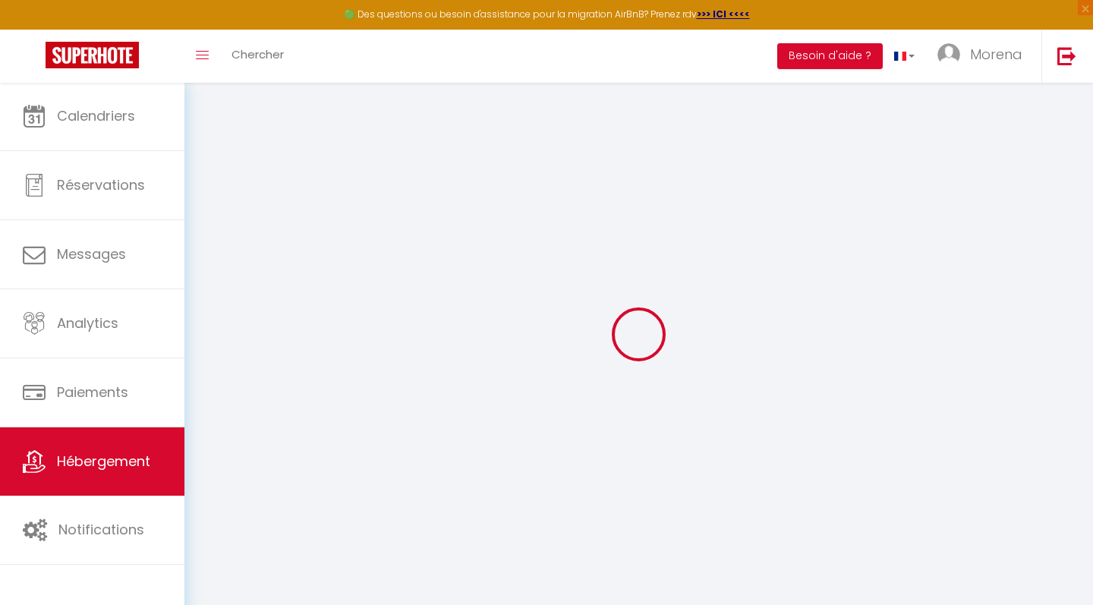
type input "0"
select select
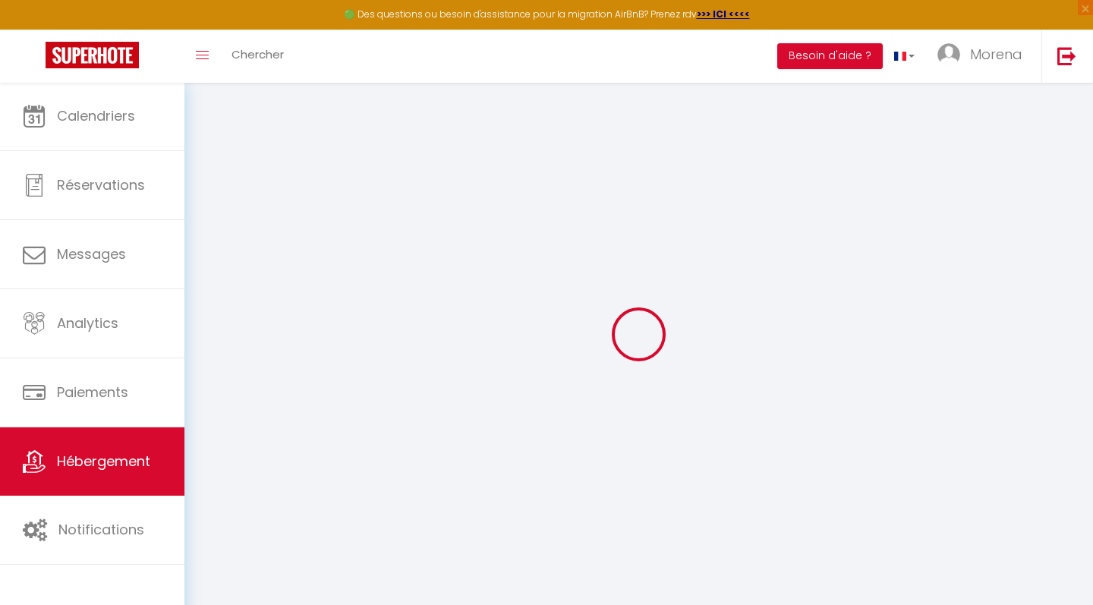
select select
checkbox input "false"
checkbox input "true"
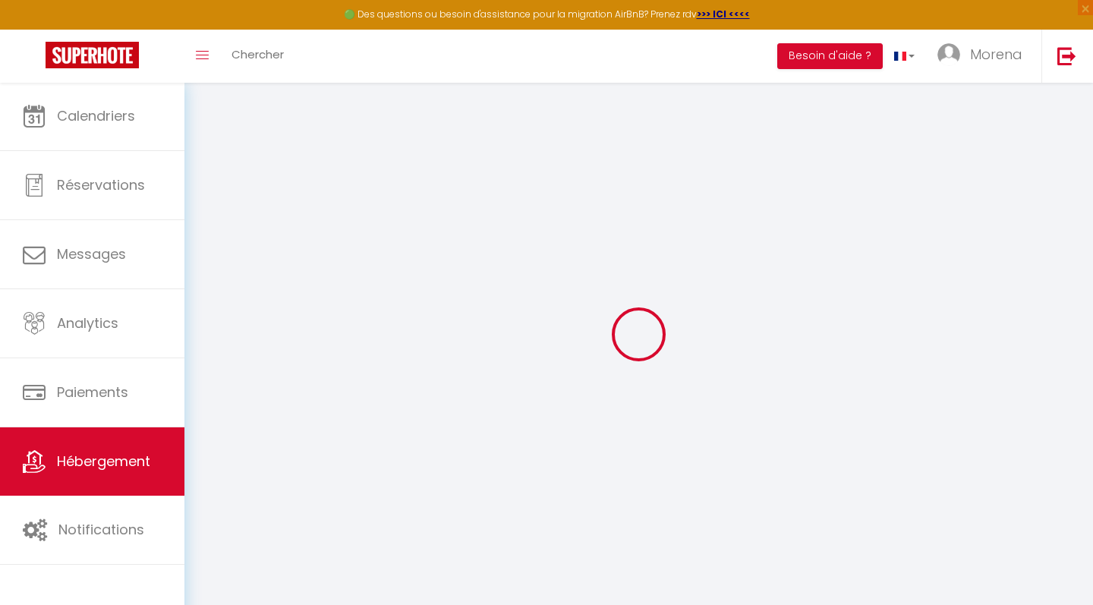
checkbox input "true"
checkbox input "false"
select select
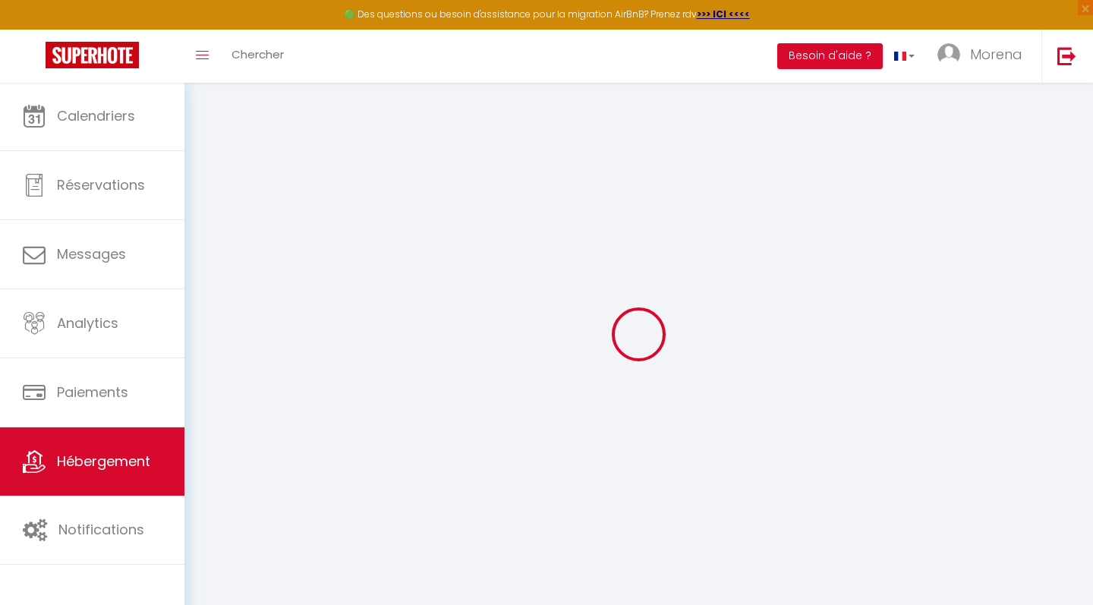
select select
checkbox input "false"
checkbox input "true"
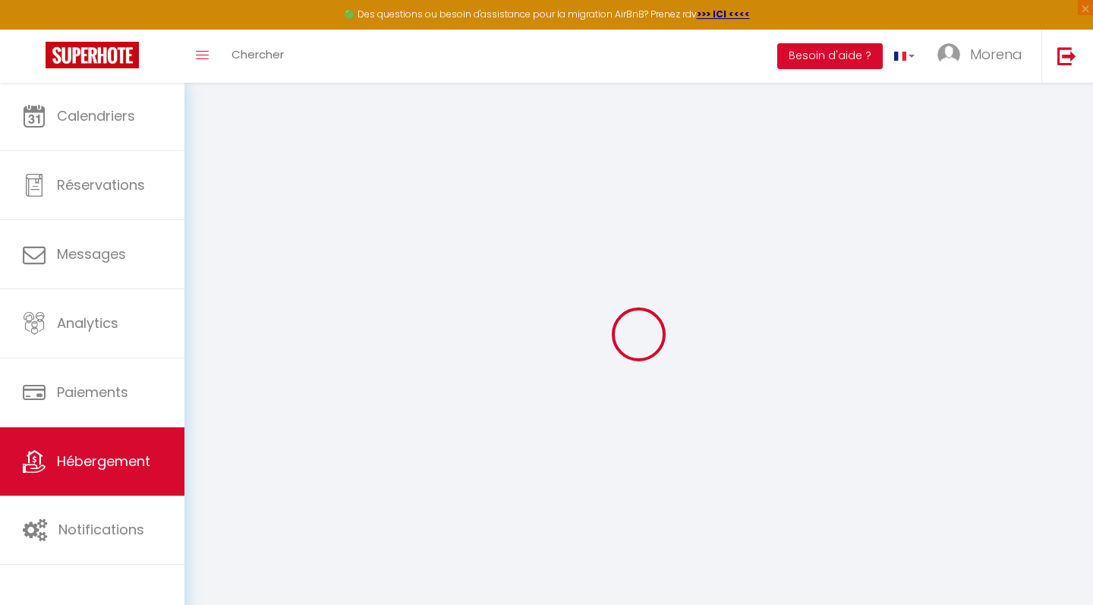
checkbox input "true"
checkbox input "false"
select select
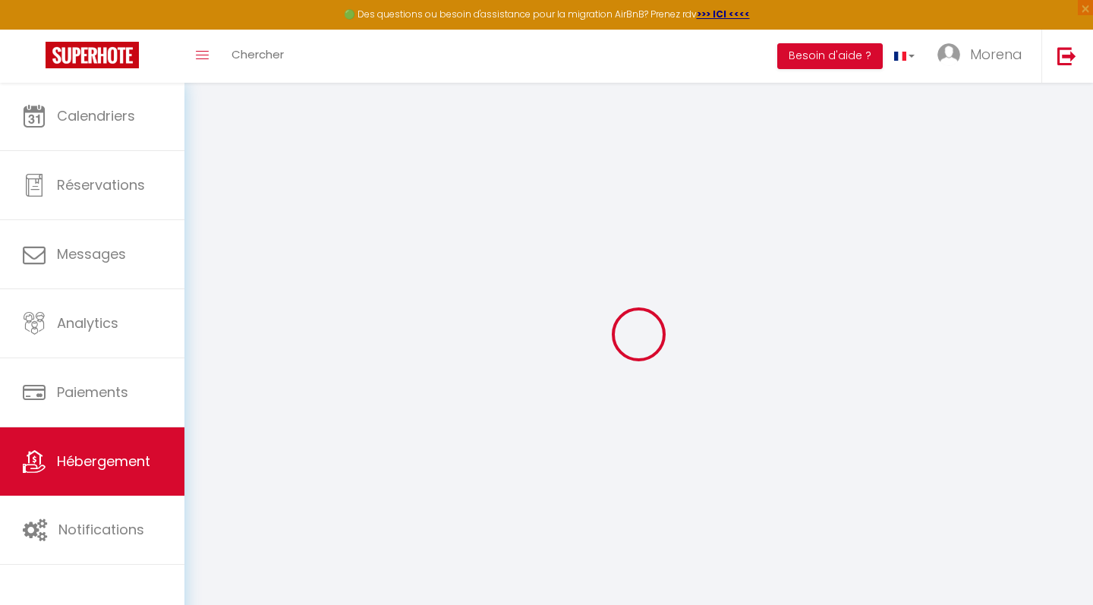
select select
checkbox input "false"
checkbox input "true"
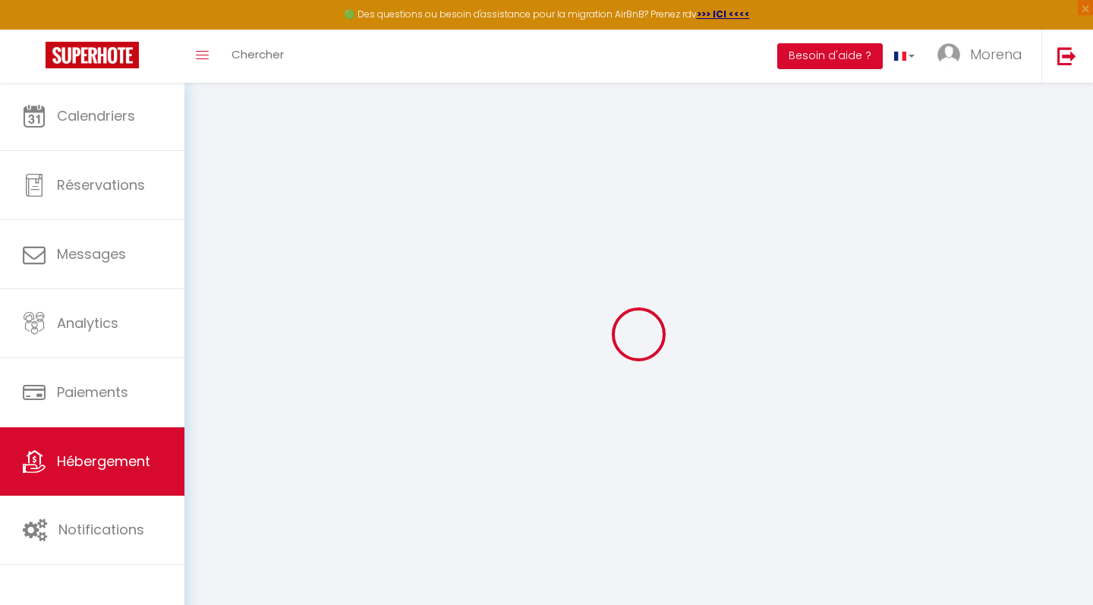
checkbox input "true"
checkbox input "false"
checkbox input "true"
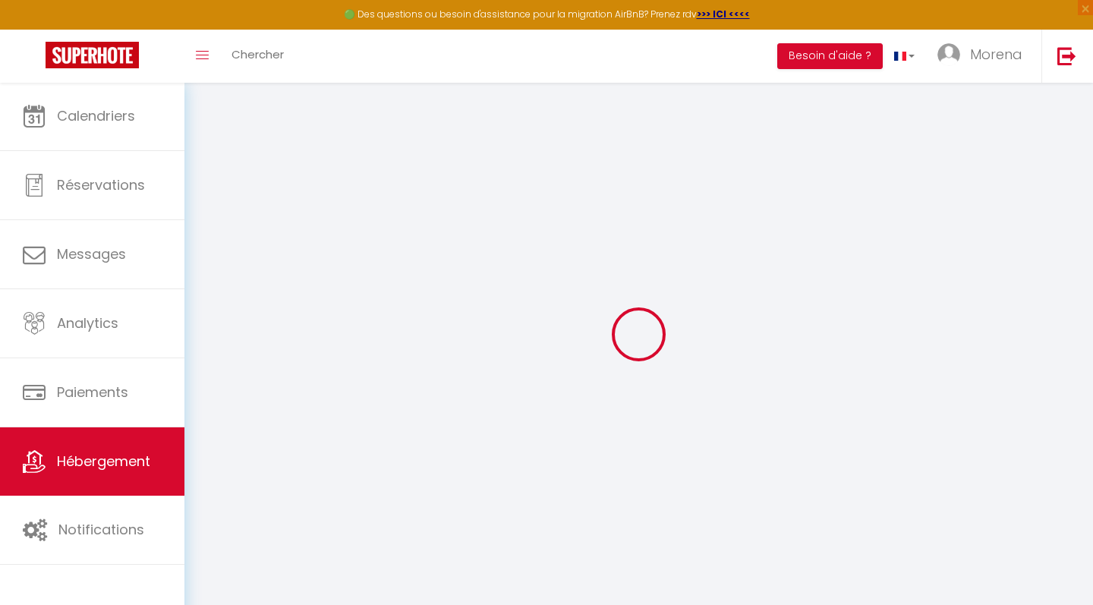
checkbox input "false"
select select "17:00"
select select "22:00"
select select "11:00"
select select "30"
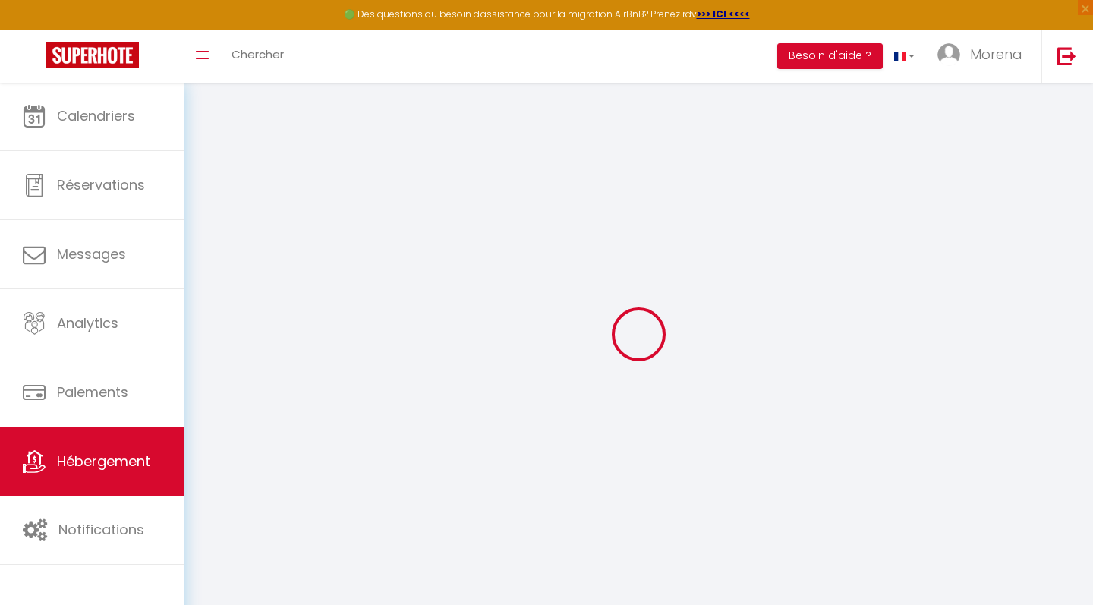
select select "30"
select select "22:00"
checkbox input "false"
checkbox input "true"
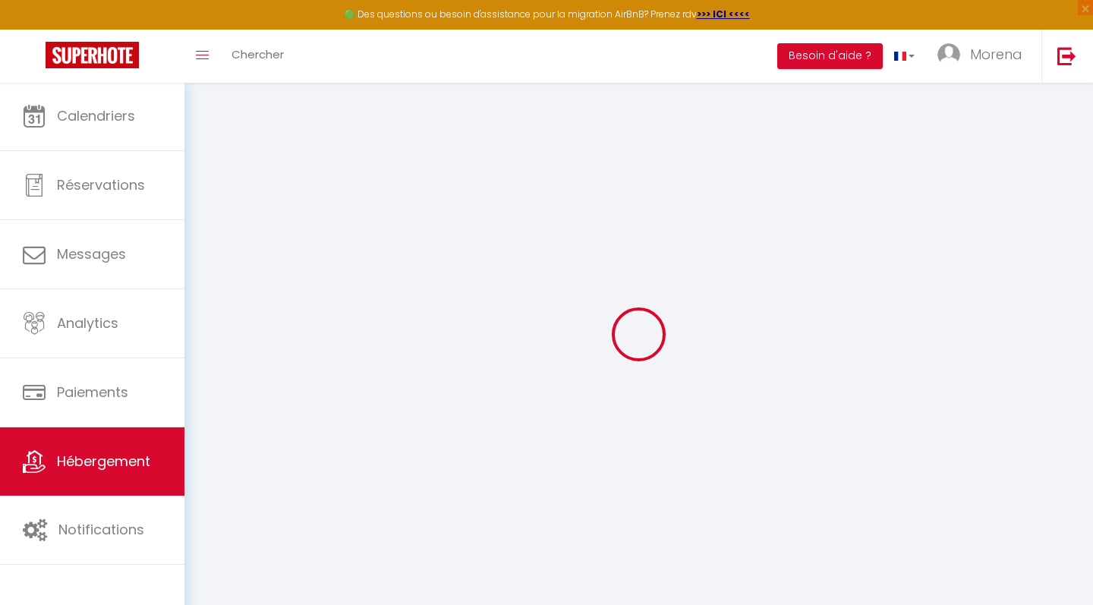
checkbox input "false"
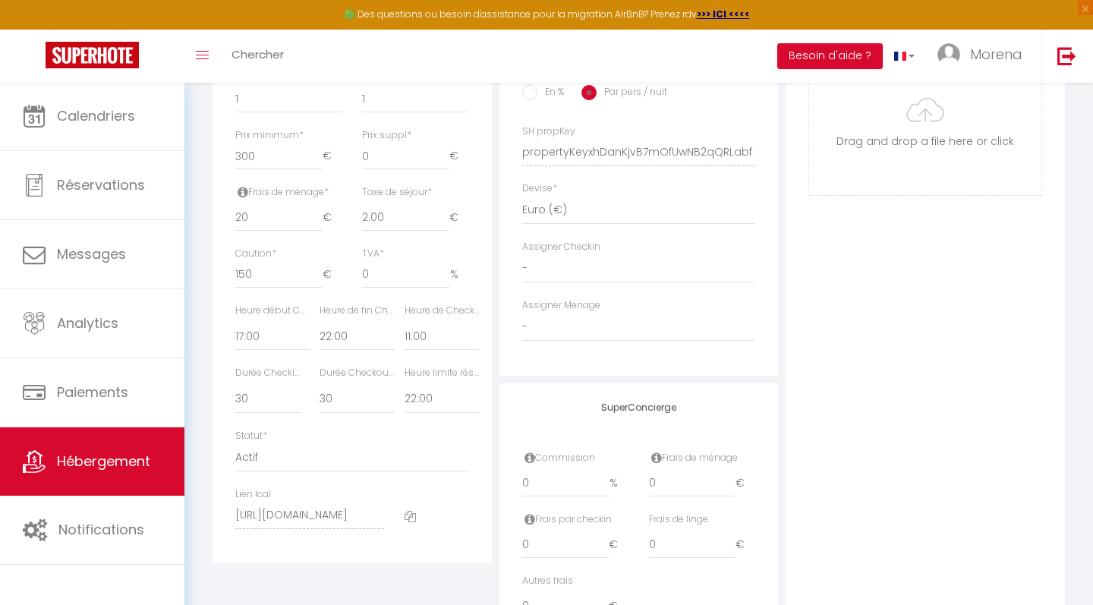
scroll to position [641, 0]
select select
checkbox input "false"
checkbox input "true"
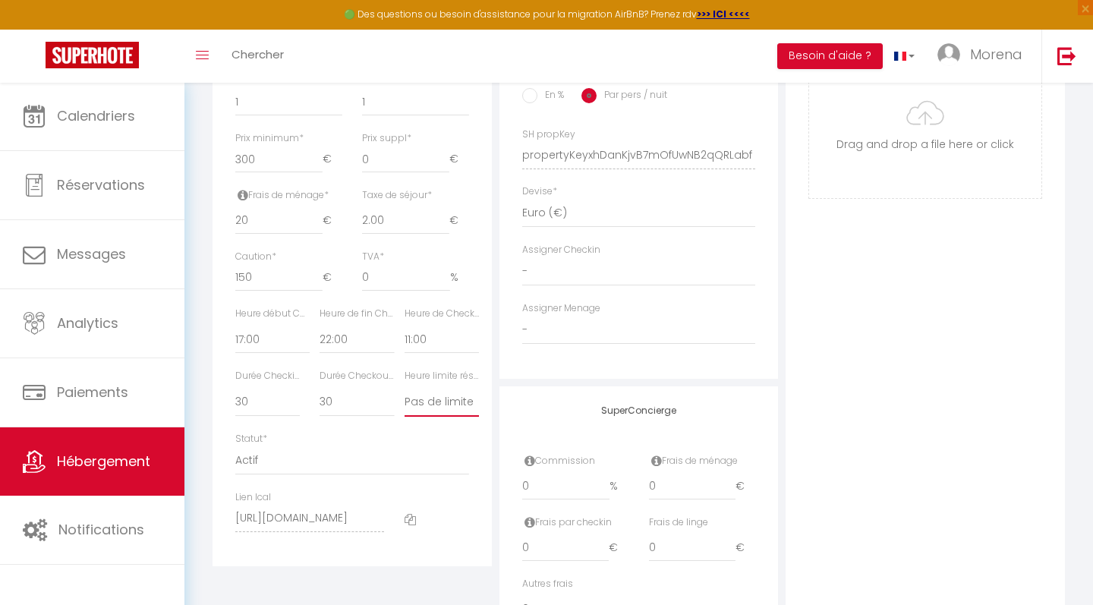
checkbox input "false"
click at [442, 432] on div "Statut * Actif Pas actif" at bounding box center [352, 453] width 234 height 43
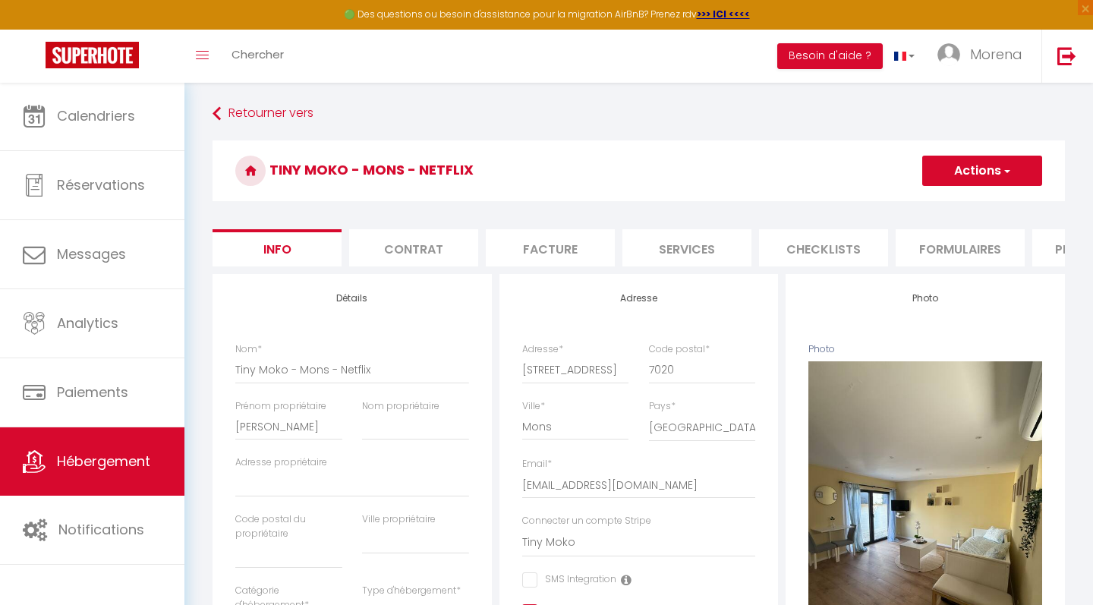
scroll to position [0, 0]
click at [955, 179] on button "Actions" at bounding box center [982, 171] width 120 height 30
click at [938, 202] on input "Enregistrer" at bounding box center [922, 204] width 56 height 15
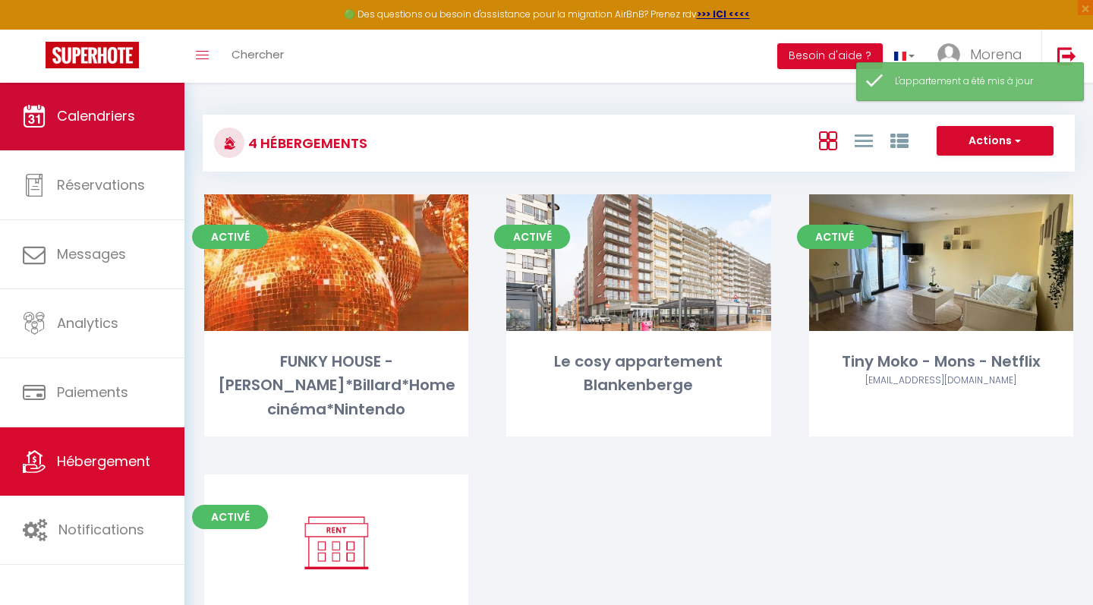
click at [80, 112] on span "Calendriers" at bounding box center [96, 115] width 78 height 19
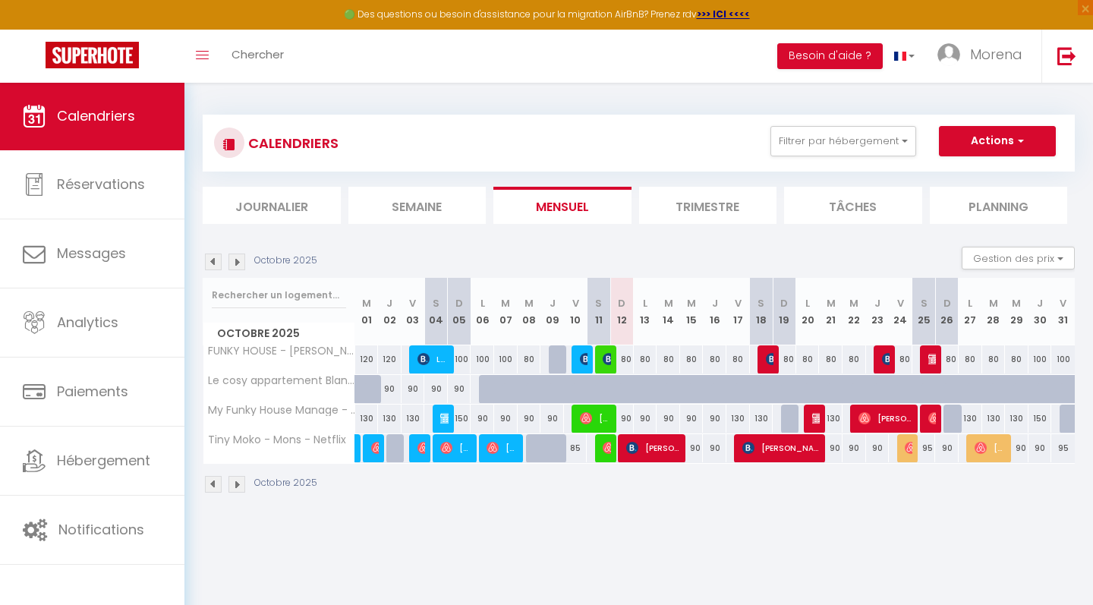
click at [648, 454] on span "[PERSON_NAME]" at bounding box center [653, 447] width 55 height 29
select select "OK"
select select "0"
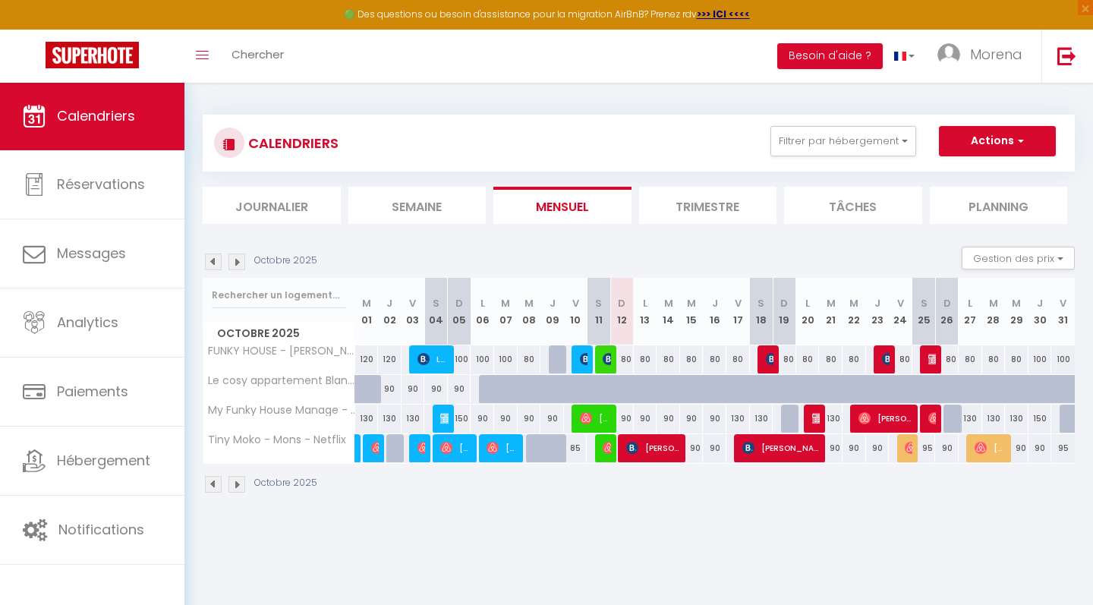
select select "1"
select select
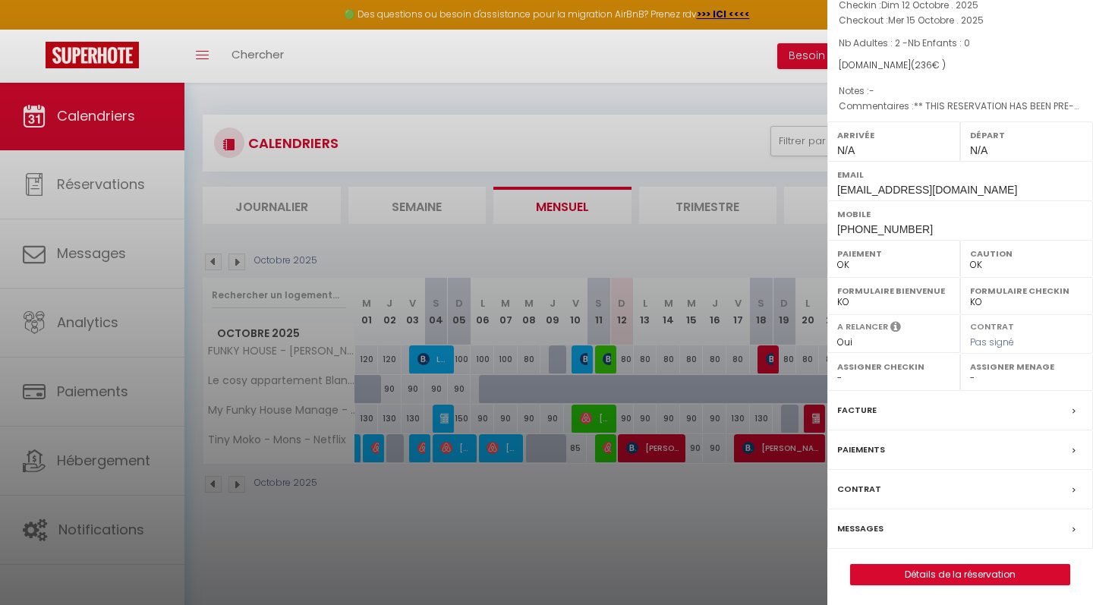
scroll to position [98, 0]
click at [874, 527] on label "Messages" at bounding box center [860, 530] width 46 height 16
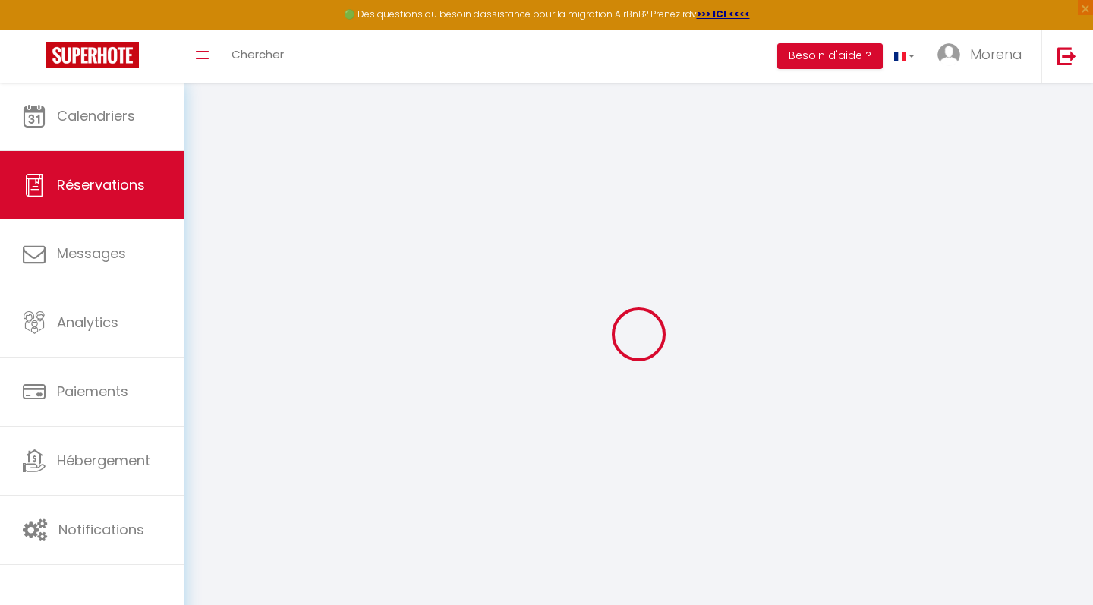
select select
checkbox input "false"
type textarea "** THIS RESERVATION HAS BEEN PRE-PAID ** Approximate time of arrival: between 1…"
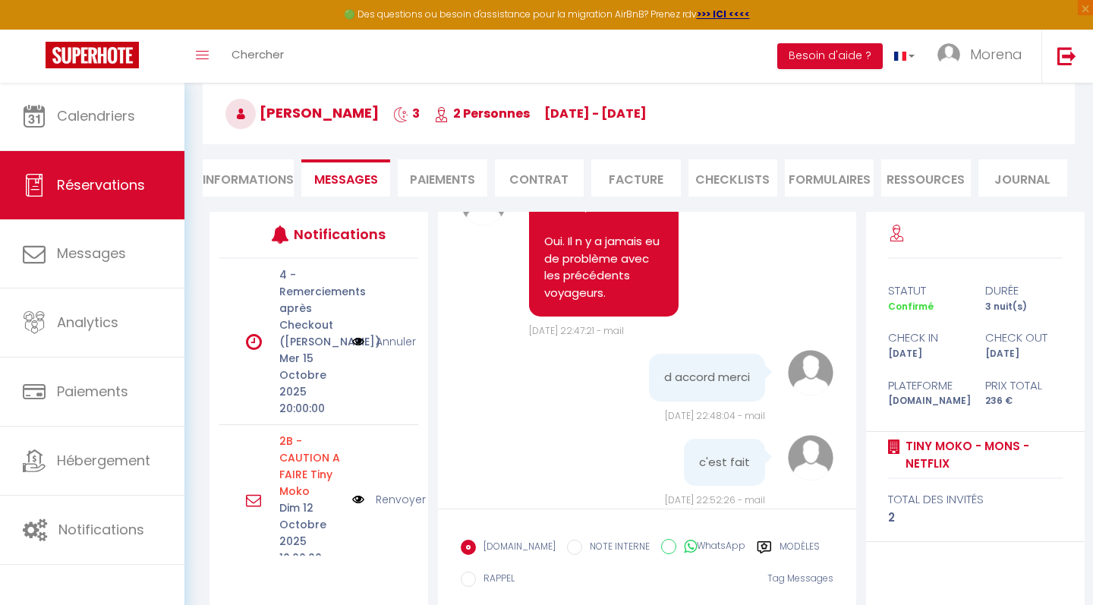
scroll to position [7071, 0]
click at [242, 179] on li "Informations" at bounding box center [248, 177] width 91 height 37
select select
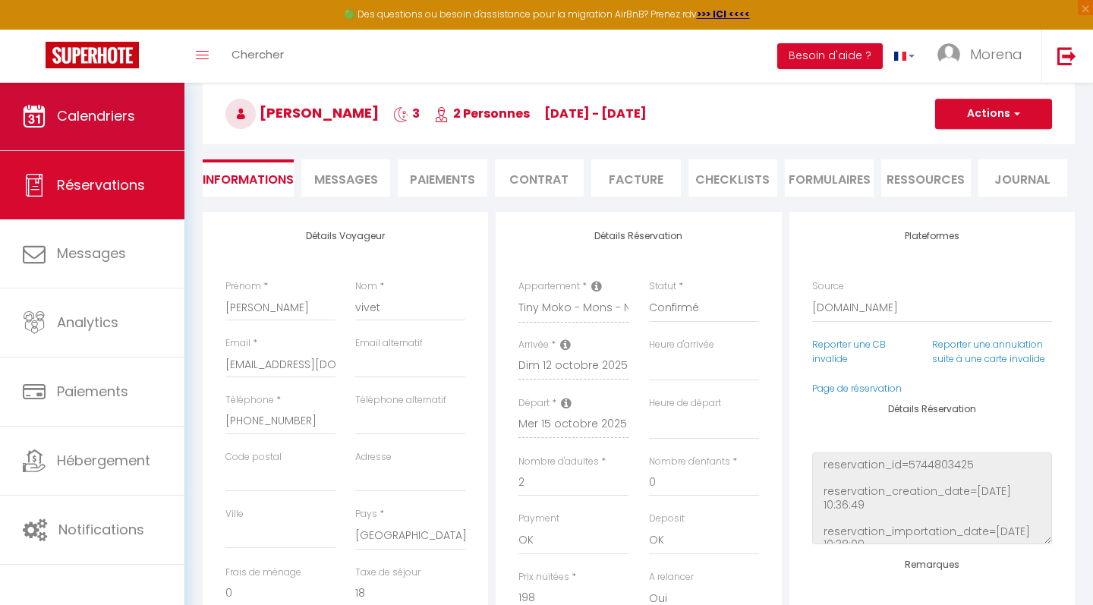
click at [137, 136] on link "Calendriers" at bounding box center [92, 116] width 184 height 68
